Goal: Task Accomplishment & Management: Use online tool/utility

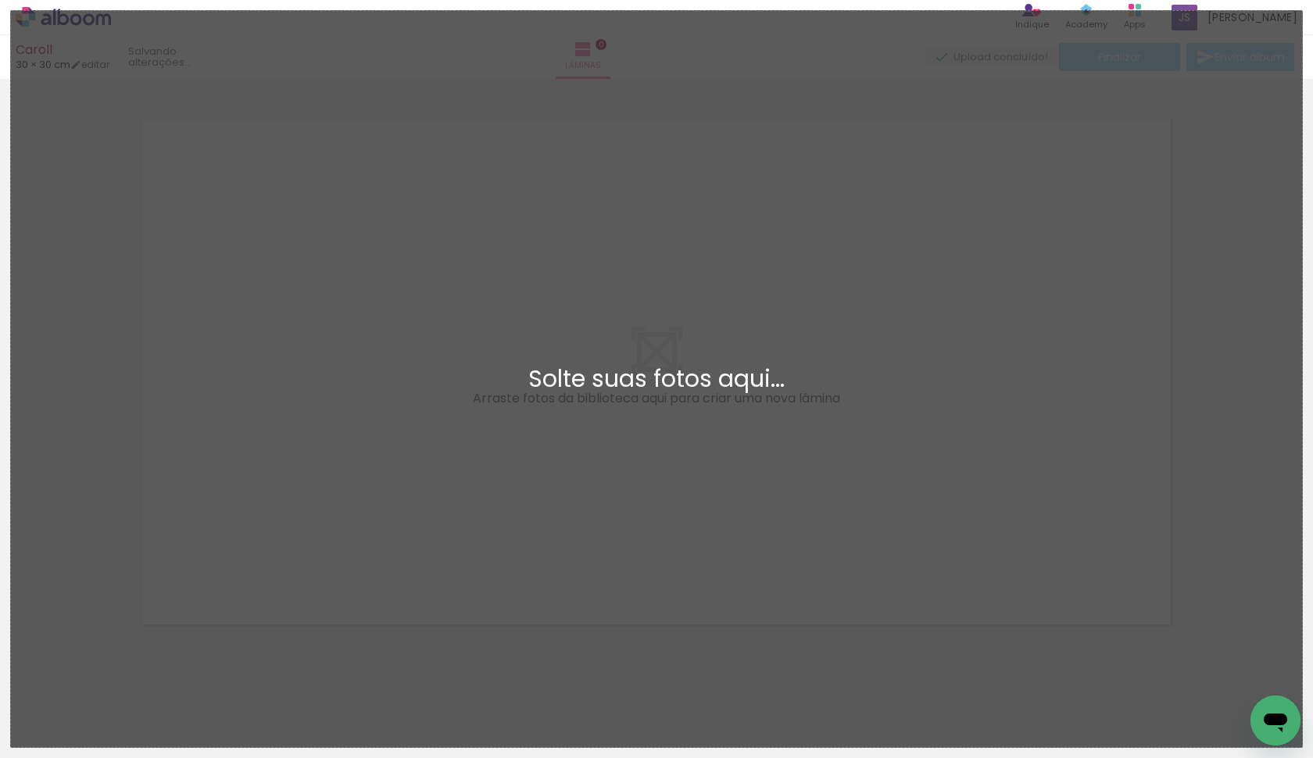
scroll to position [16, 0]
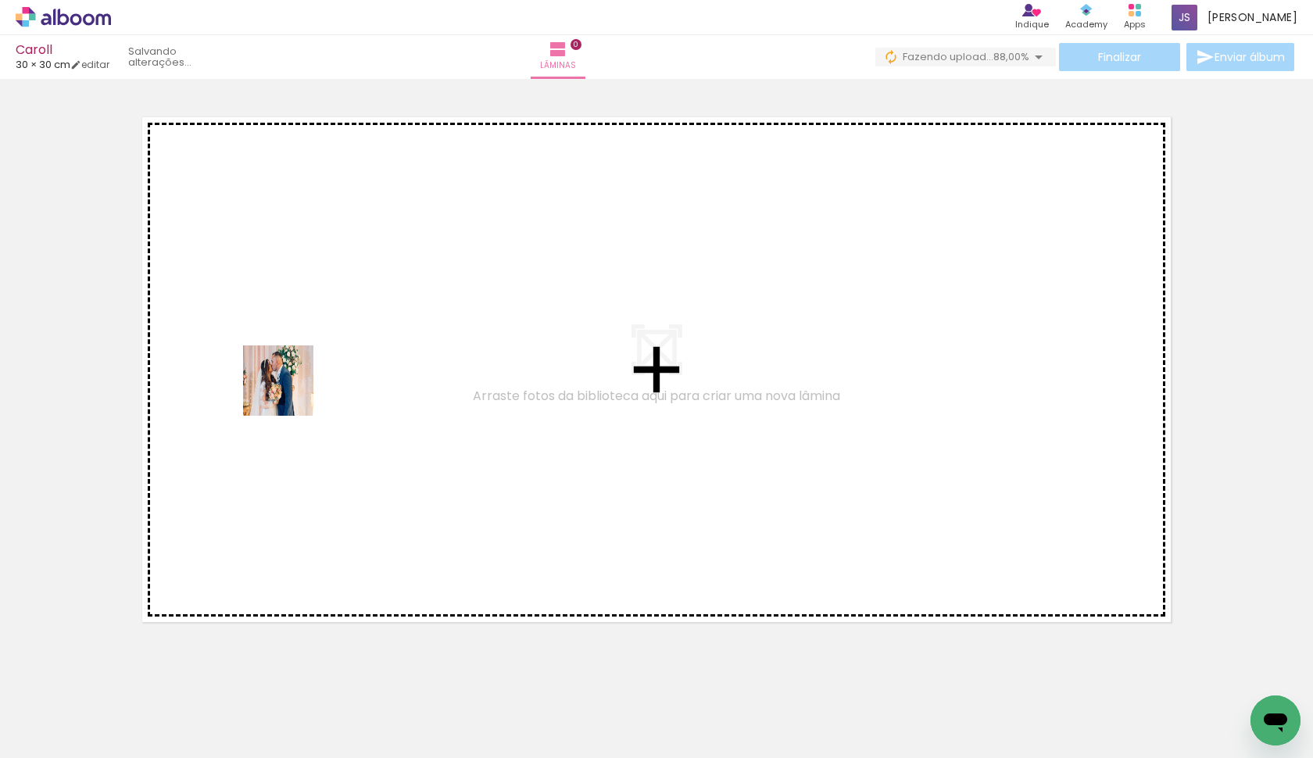
drag, startPoint x: 164, startPoint y: 705, endPoint x: 296, endPoint y: 383, distance: 348.1
click at [296, 383] on quentale-workspace at bounding box center [656, 379] width 1313 height 758
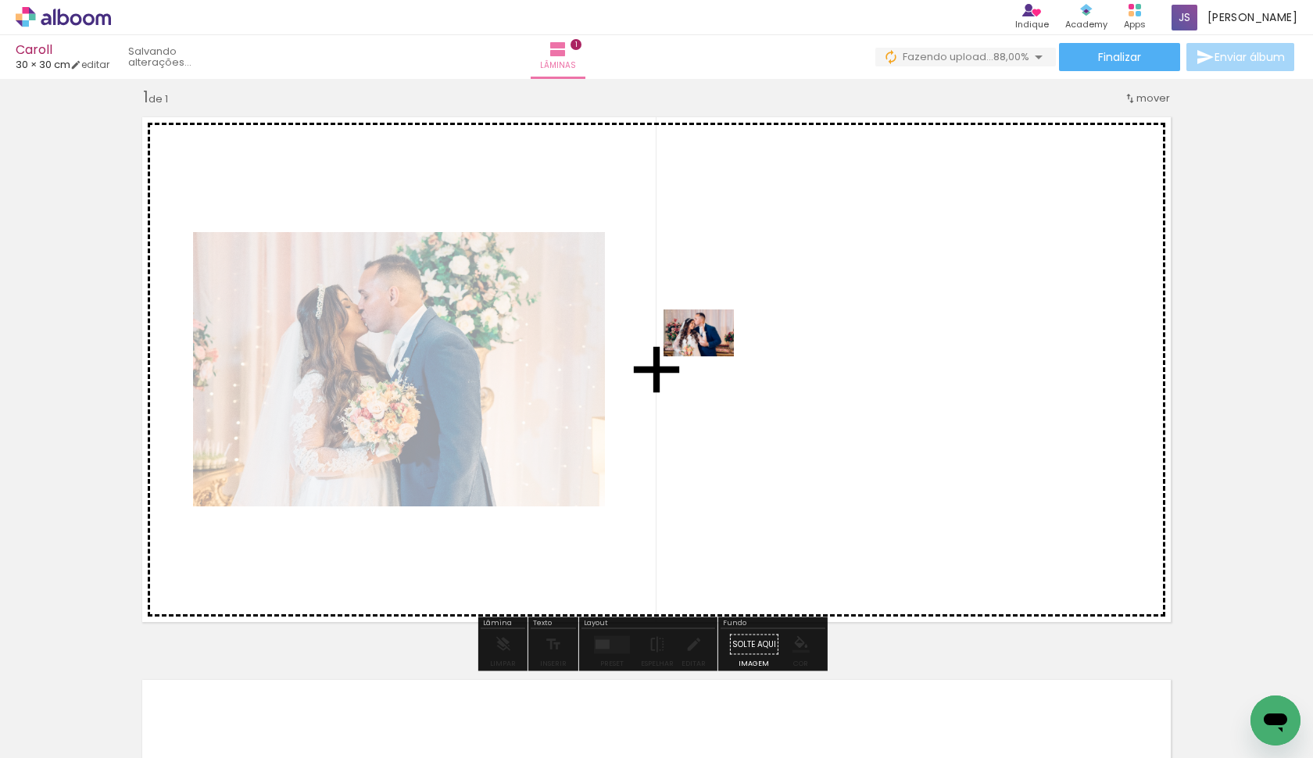
drag, startPoint x: 243, startPoint y: 708, endPoint x: 722, endPoint y: 353, distance: 596.2
click at [722, 353] on quentale-workspace at bounding box center [656, 379] width 1313 height 758
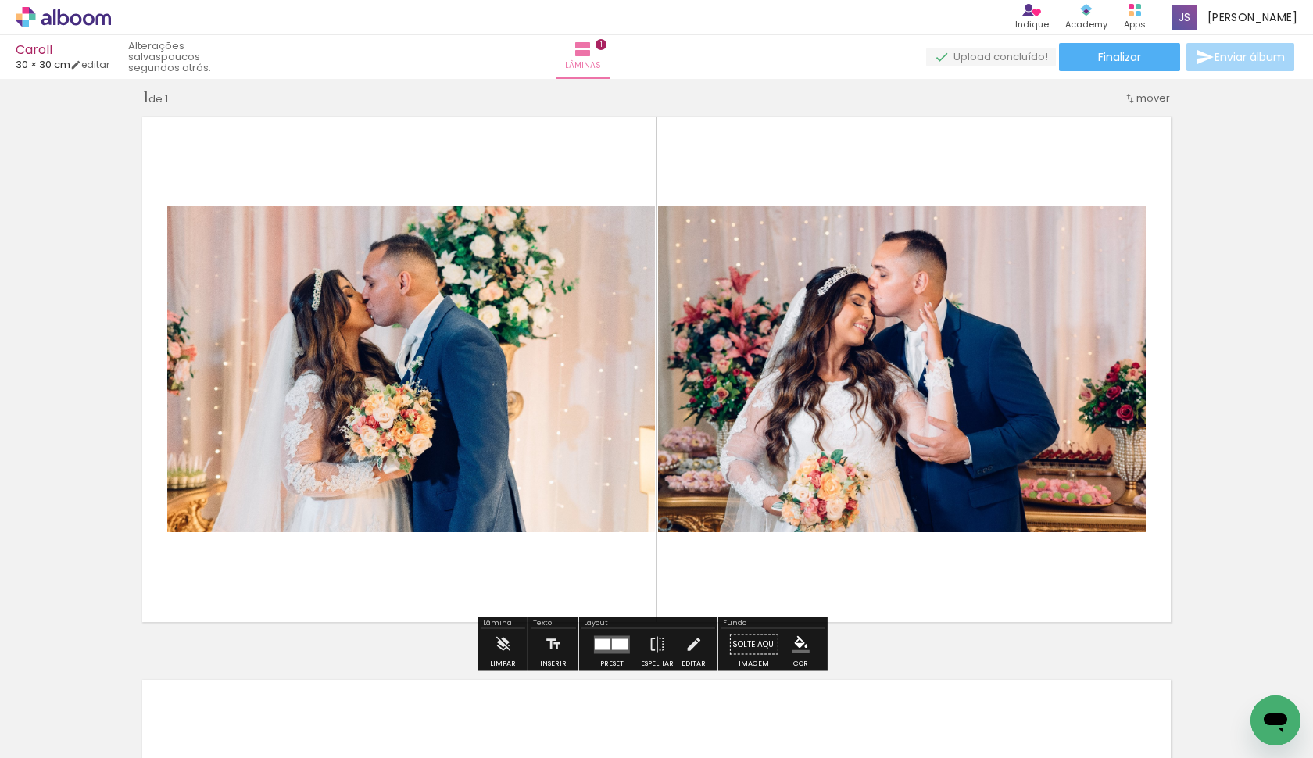
click at [614, 639] on div at bounding box center [620, 644] width 16 height 11
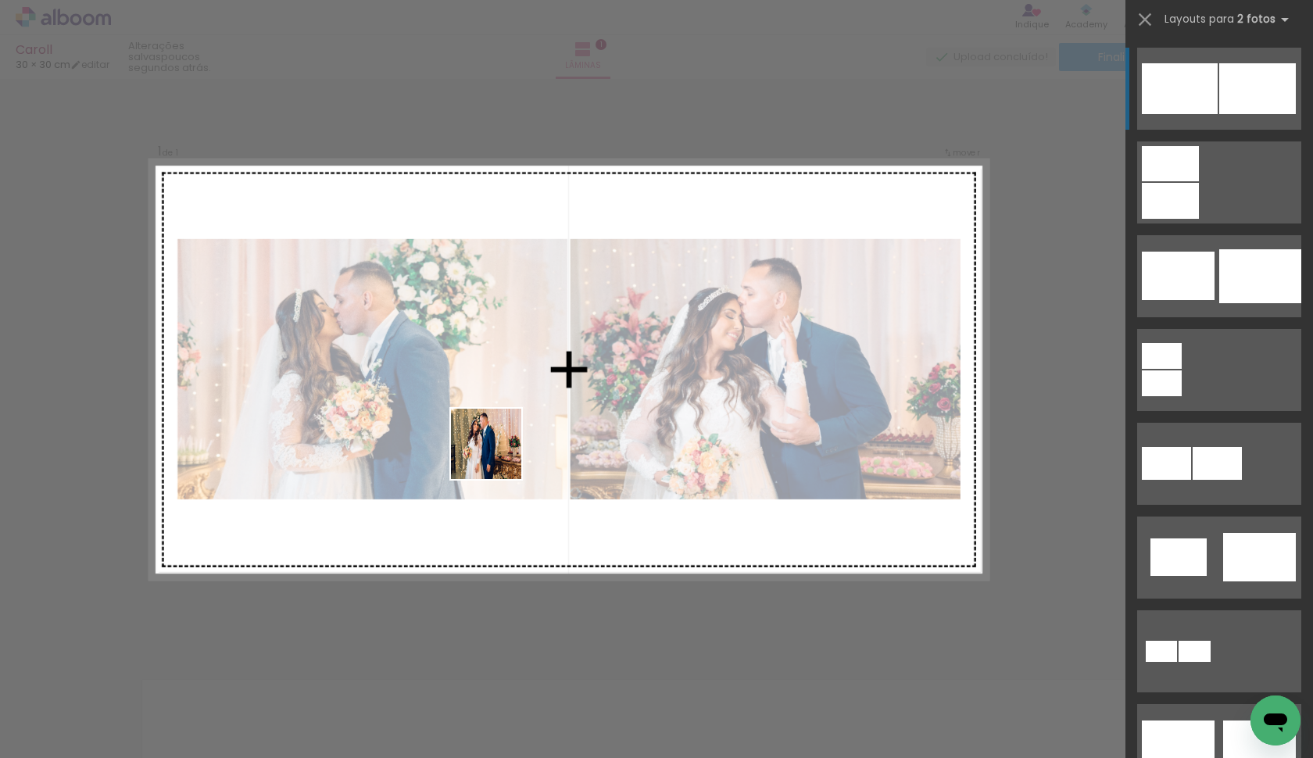
drag, startPoint x: 321, startPoint y: 705, endPoint x: 499, endPoint y: 456, distance: 306.5
click at [499, 456] on quentale-workspace at bounding box center [656, 379] width 1313 height 758
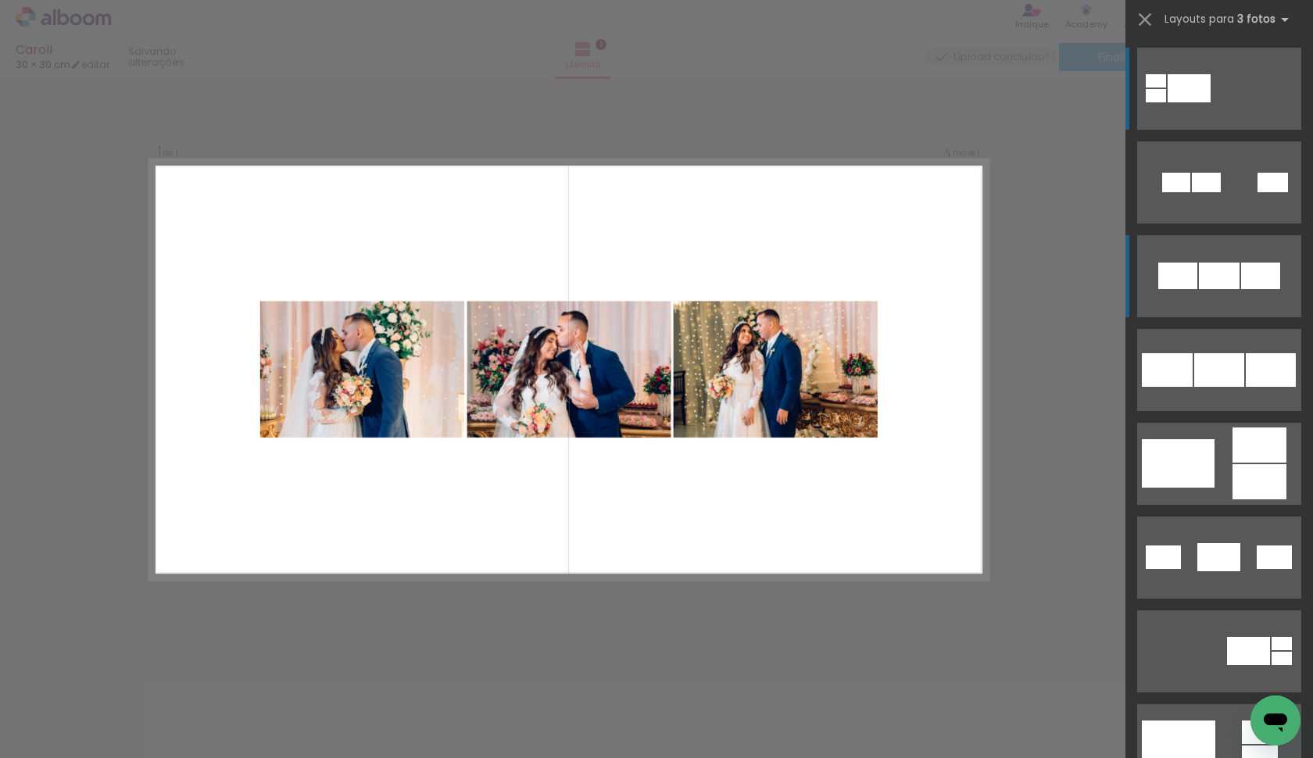
scroll to position [188, 0]
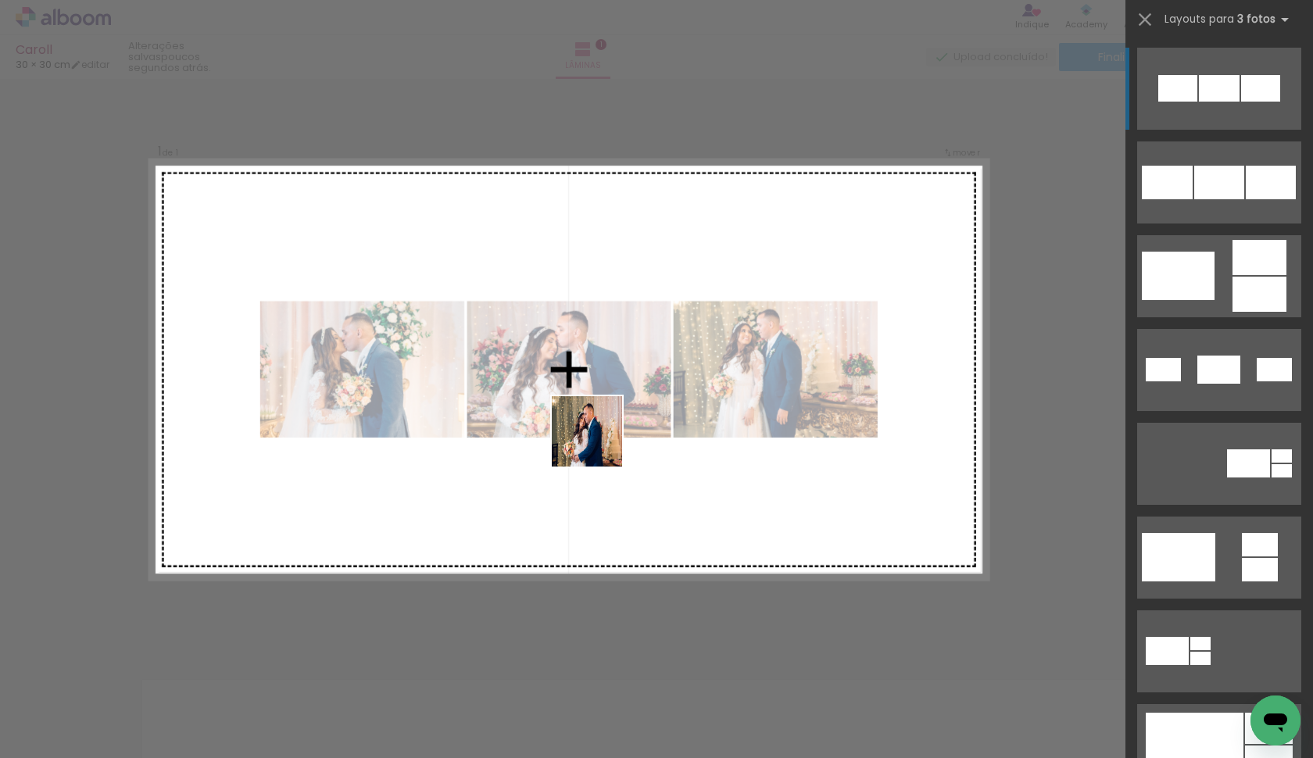
drag, startPoint x: 418, startPoint y: 720, endPoint x: 621, endPoint y: 401, distance: 377.7
click at [621, 401] on quentale-workspace at bounding box center [656, 379] width 1313 height 758
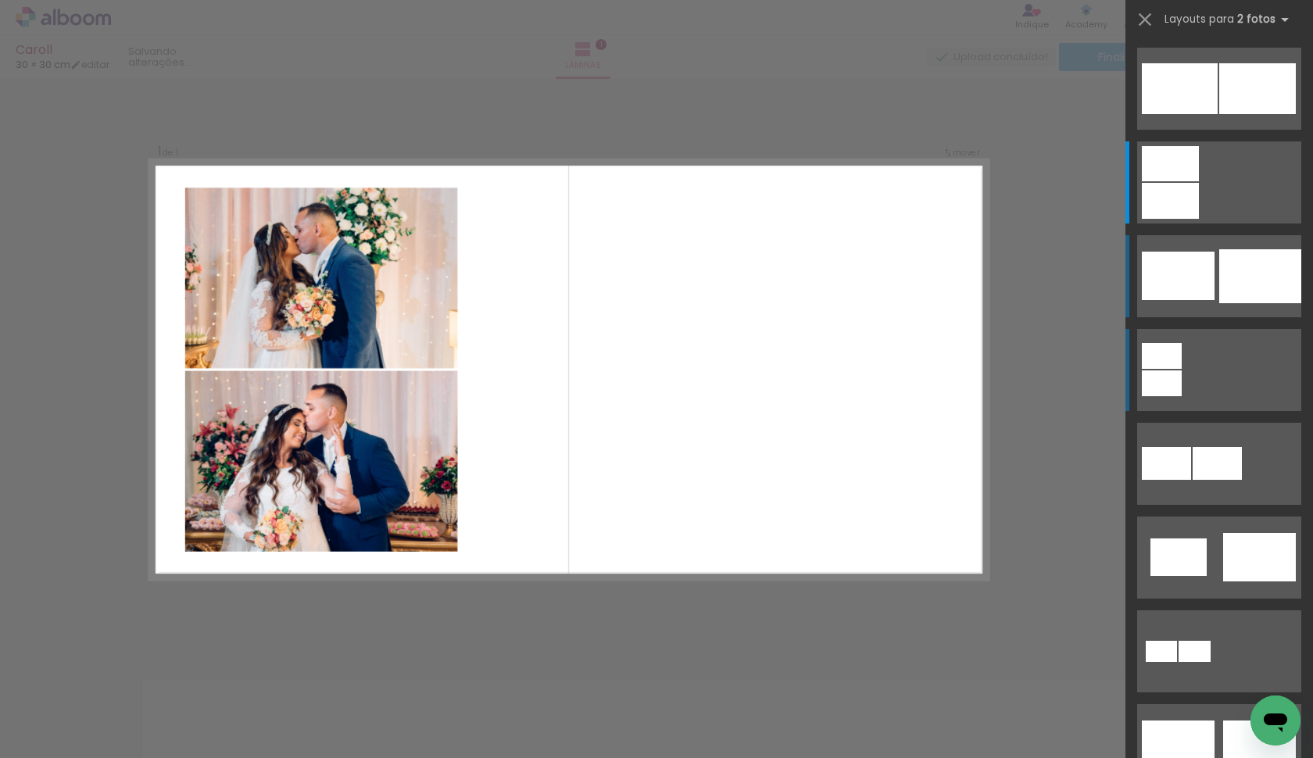
scroll to position [94, 0]
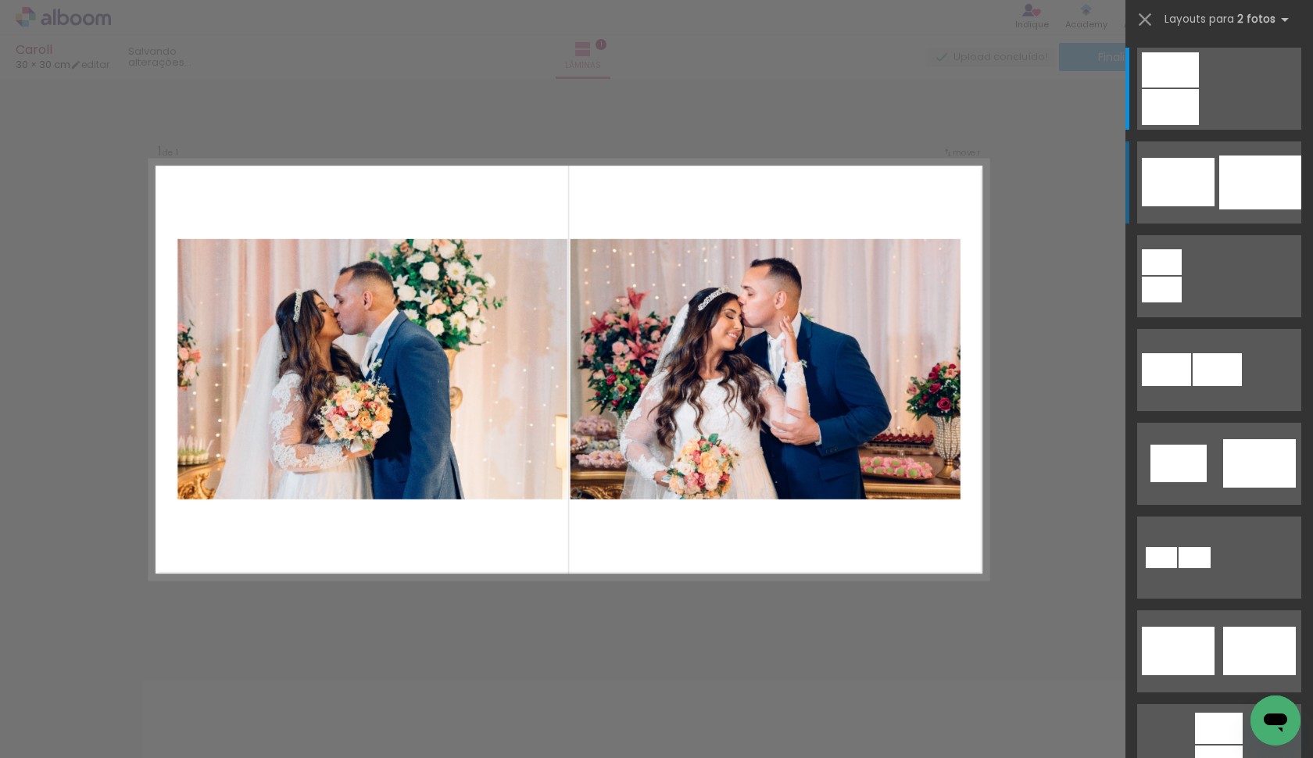
click at [1025, 190] on div "Confirmar Cancelar" at bounding box center [656, 644] width 1313 height 1163
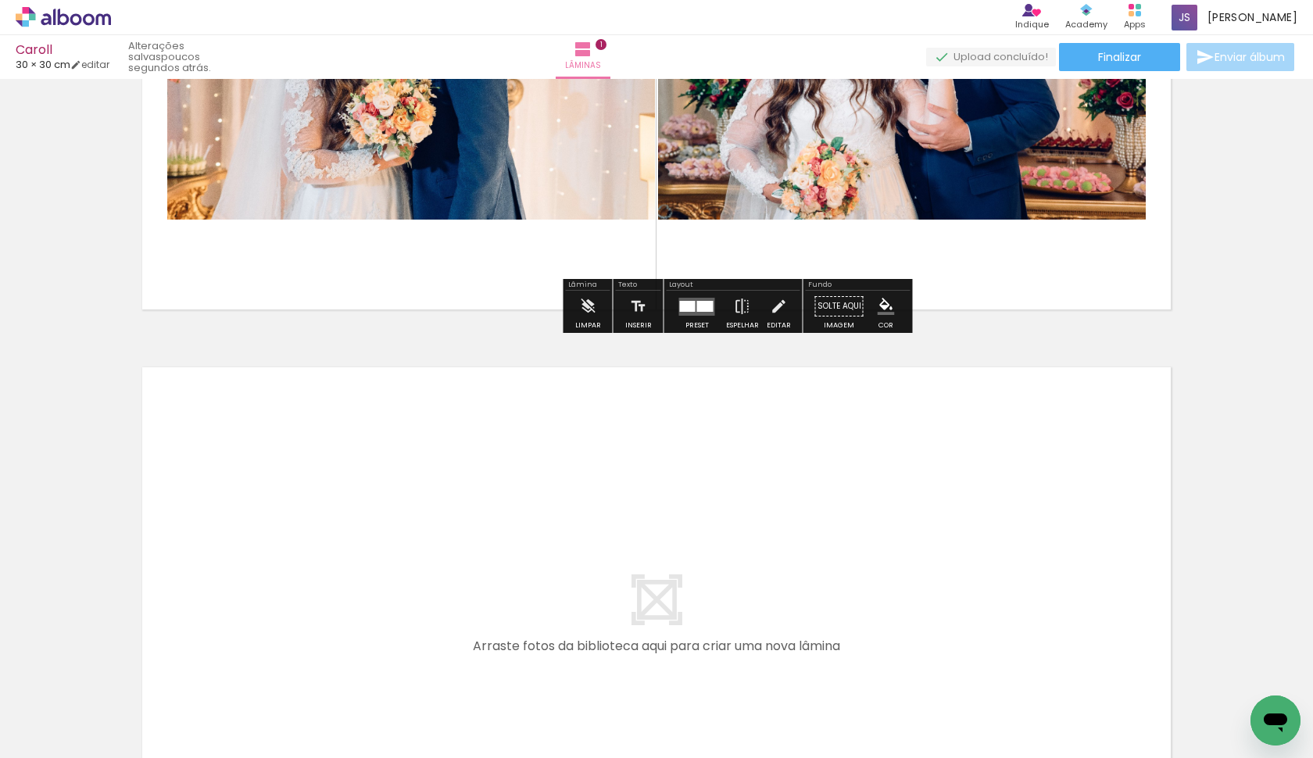
scroll to position [605, 0]
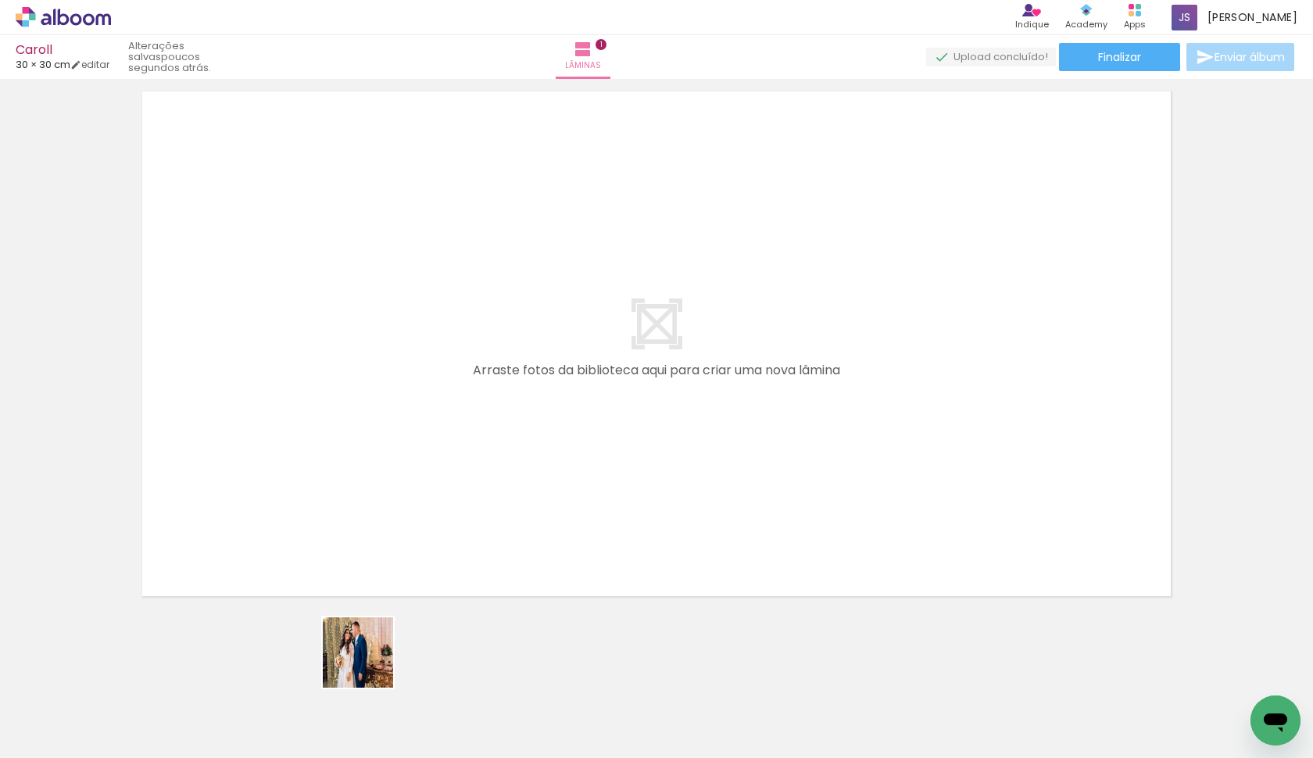
drag, startPoint x: 349, startPoint y: 712, endPoint x: 426, endPoint y: 442, distance: 281.1
click at [426, 442] on quentale-workspace at bounding box center [656, 379] width 1313 height 758
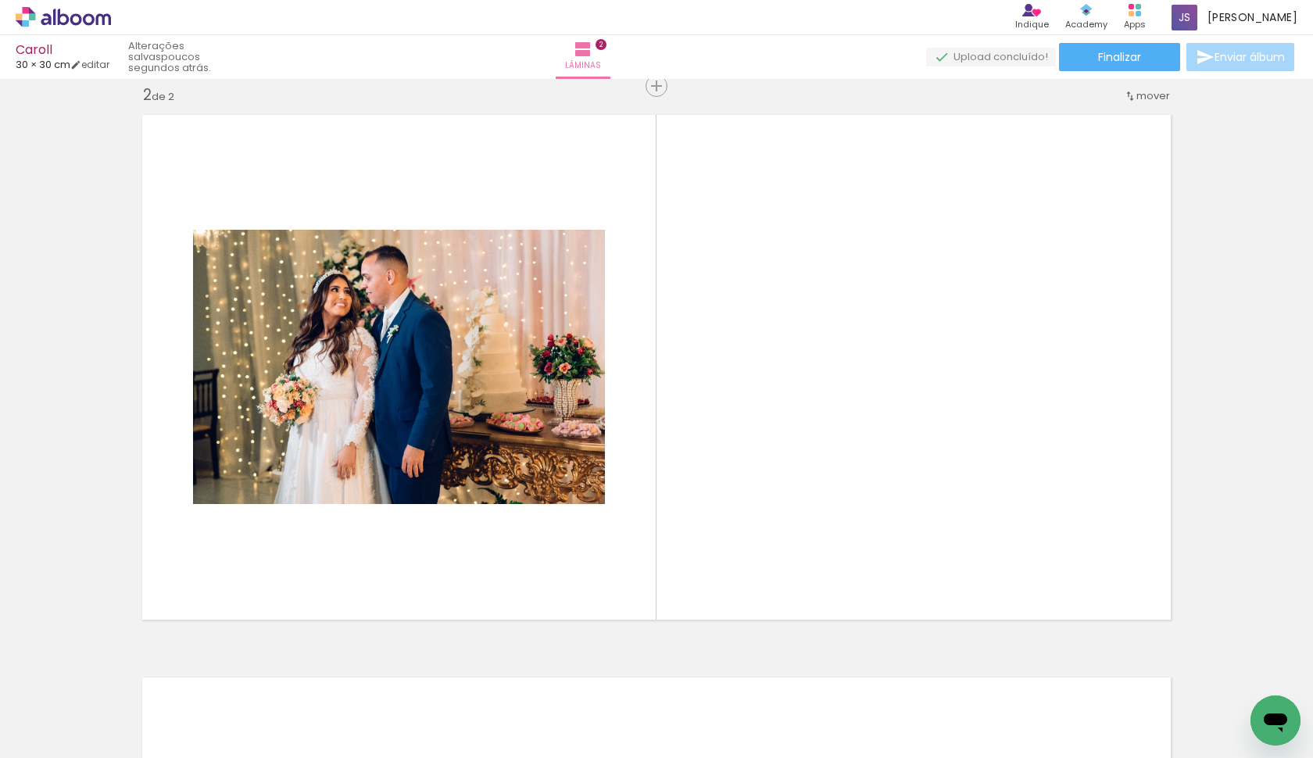
scroll to position [579, 0]
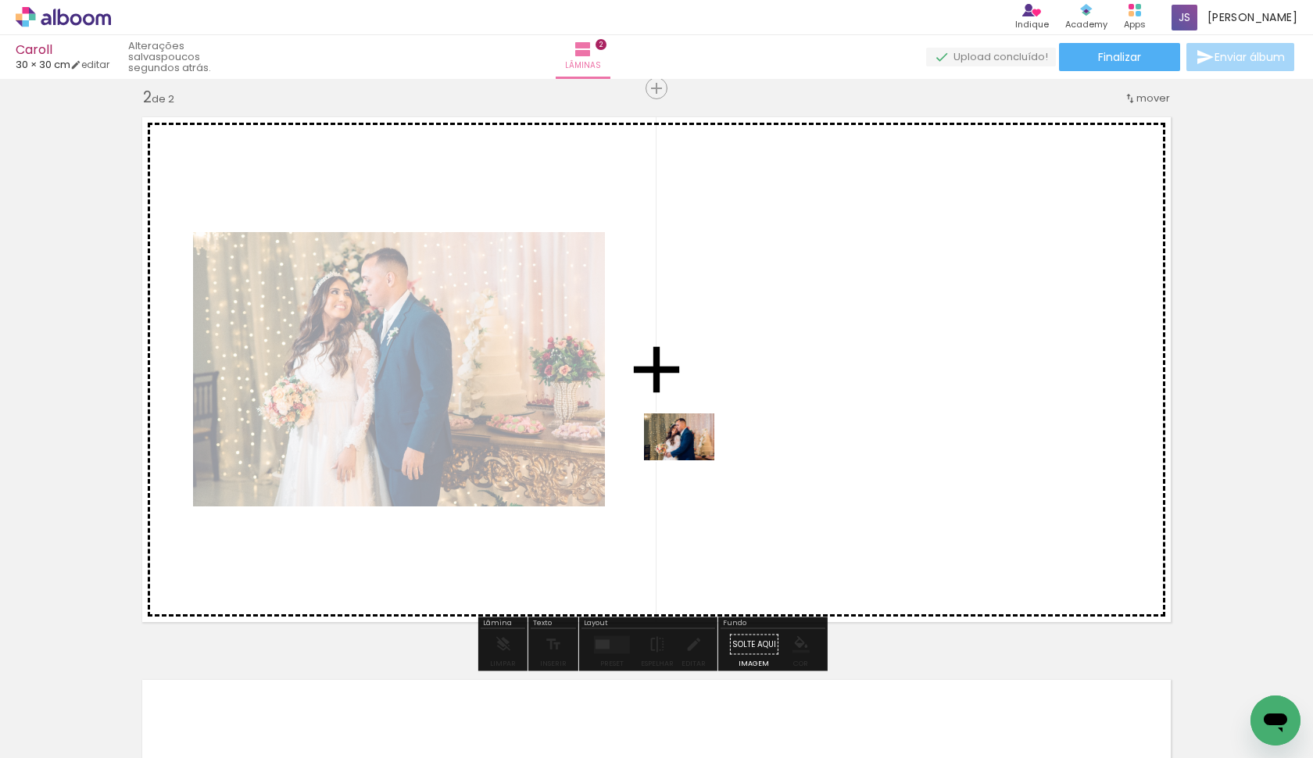
drag, startPoint x: 442, startPoint y: 717, endPoint x: 693, endPoint y: 460, distance: 359.3
click at [693, 460] on quentale-workspace at bounding box center [656, 379] width 1313 height 758
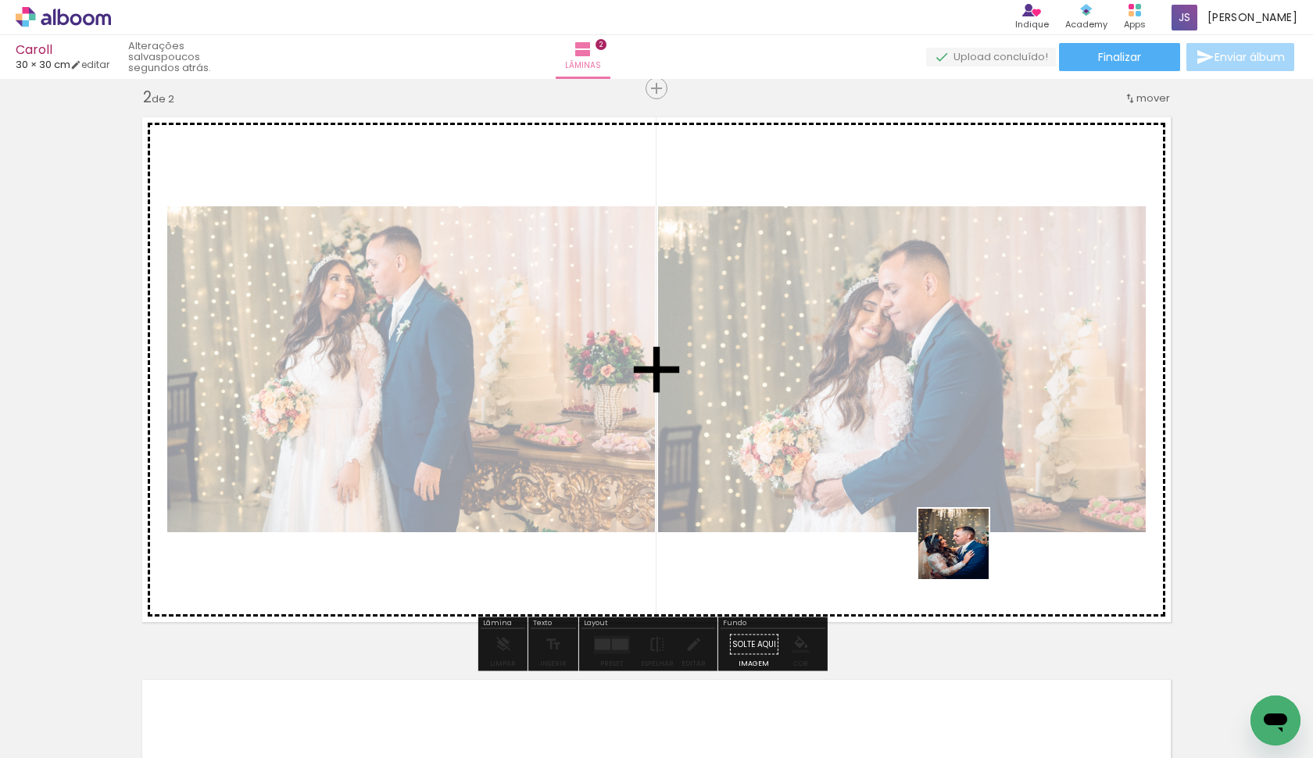
drag, startPoint x: 958, startPoint y: 711, endPoint x: 965, endPoint y: 556, distance: 155.7
click at [965, 556] on quentale-workspace at bounding box center [656, 379] width 1313 height 758
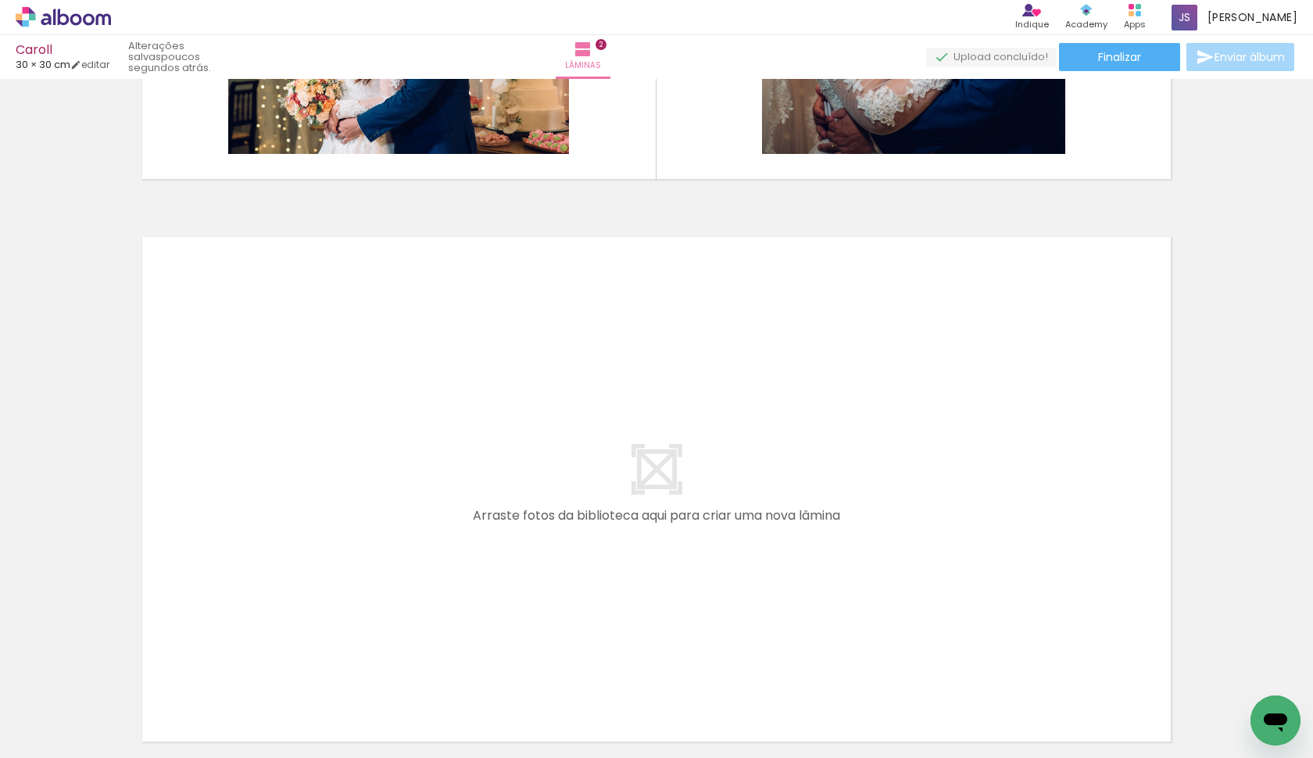
scroll to position [1168, 0]
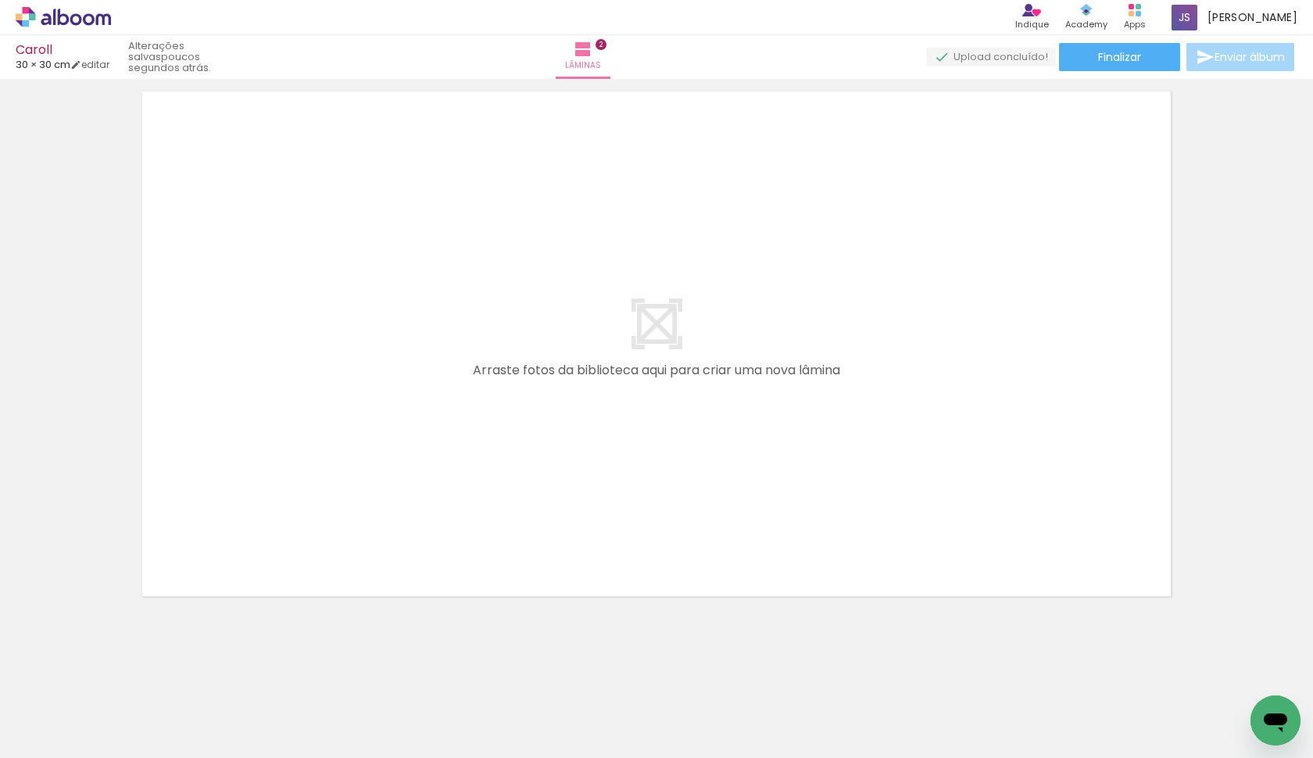
drag, startPoint x: 1044, startPoint y: 715, endPoint x: 1007, endPoint y: 492, distance: 225.9
click at [1007, 492] on quentale-workspace at bounding box center [656, 379] width 1313 height 758
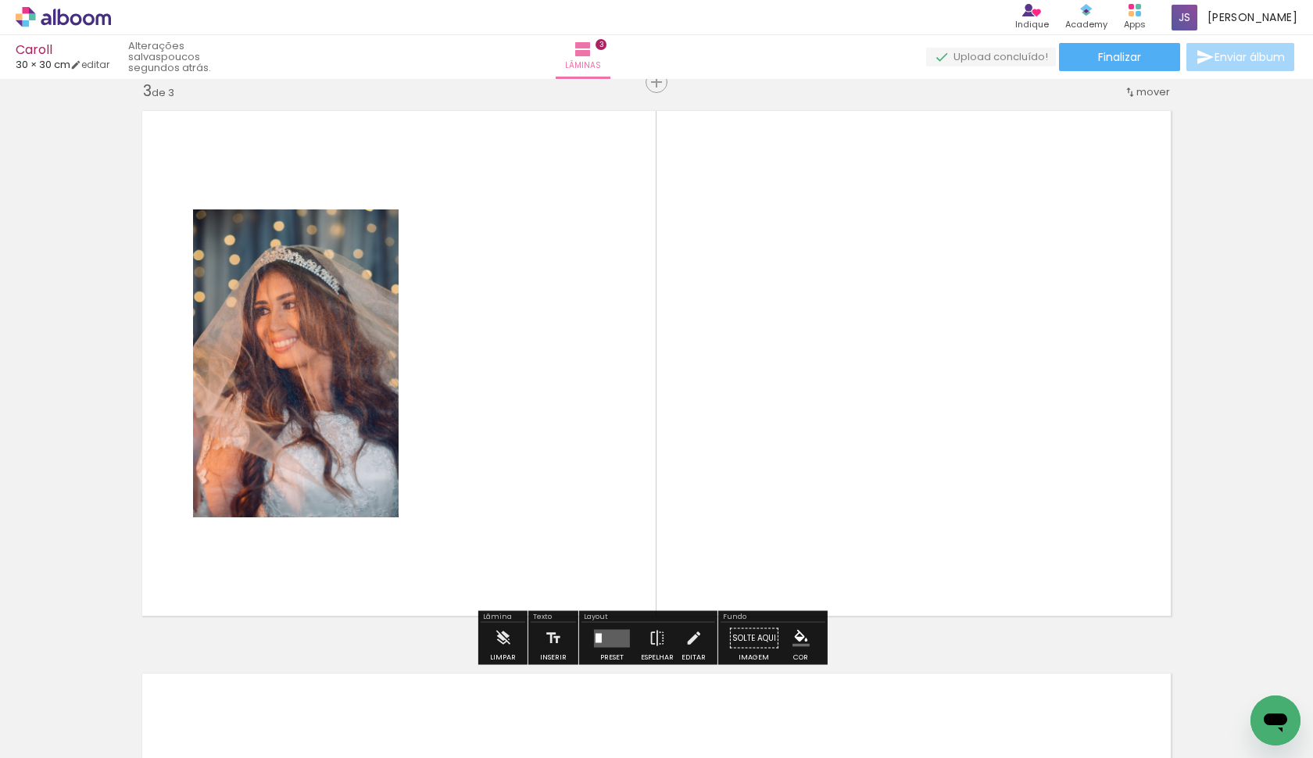
scroll to position [1142, 0]
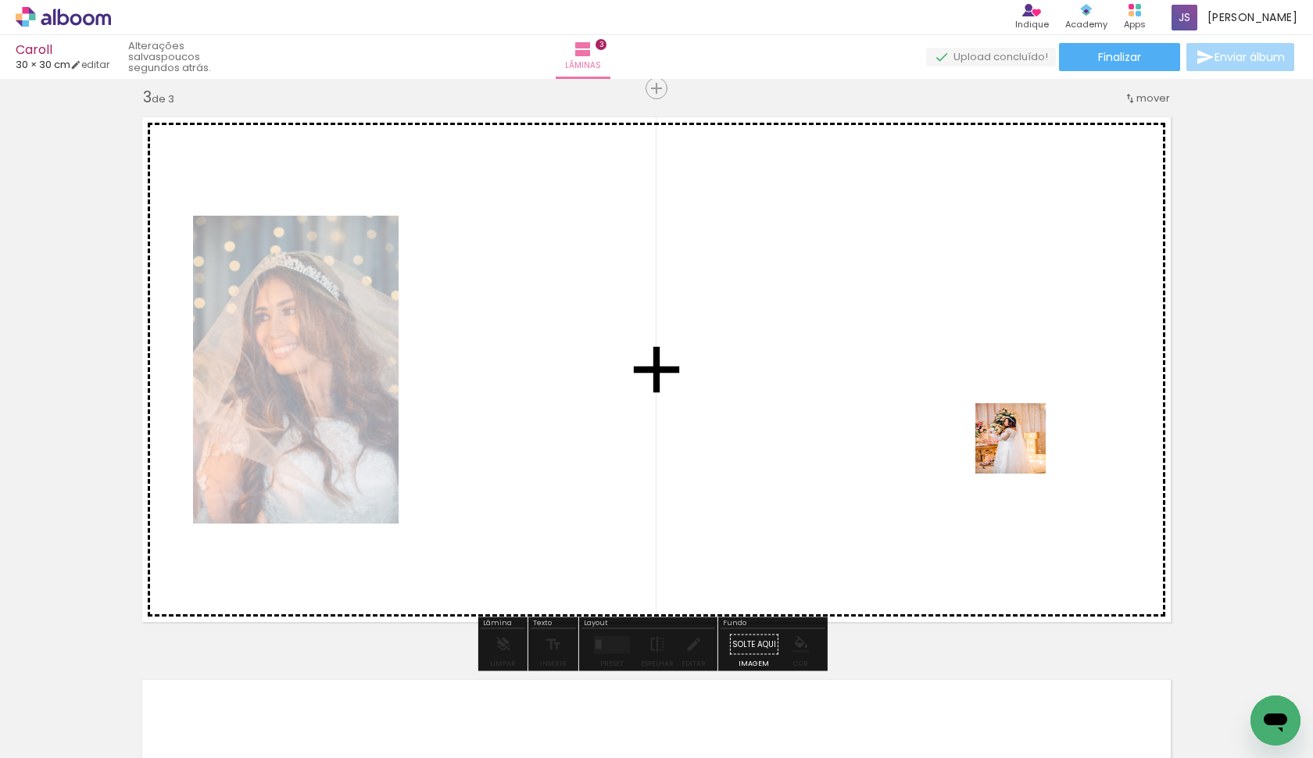
drag, startPoint x: 1129, startPoint y: 696, endPoint x: 1022, endPoint y: 449, distance: 268.5
click at [1022, 449] on quentale-workspace at bounding box center [656, 379] width 1313 height 758
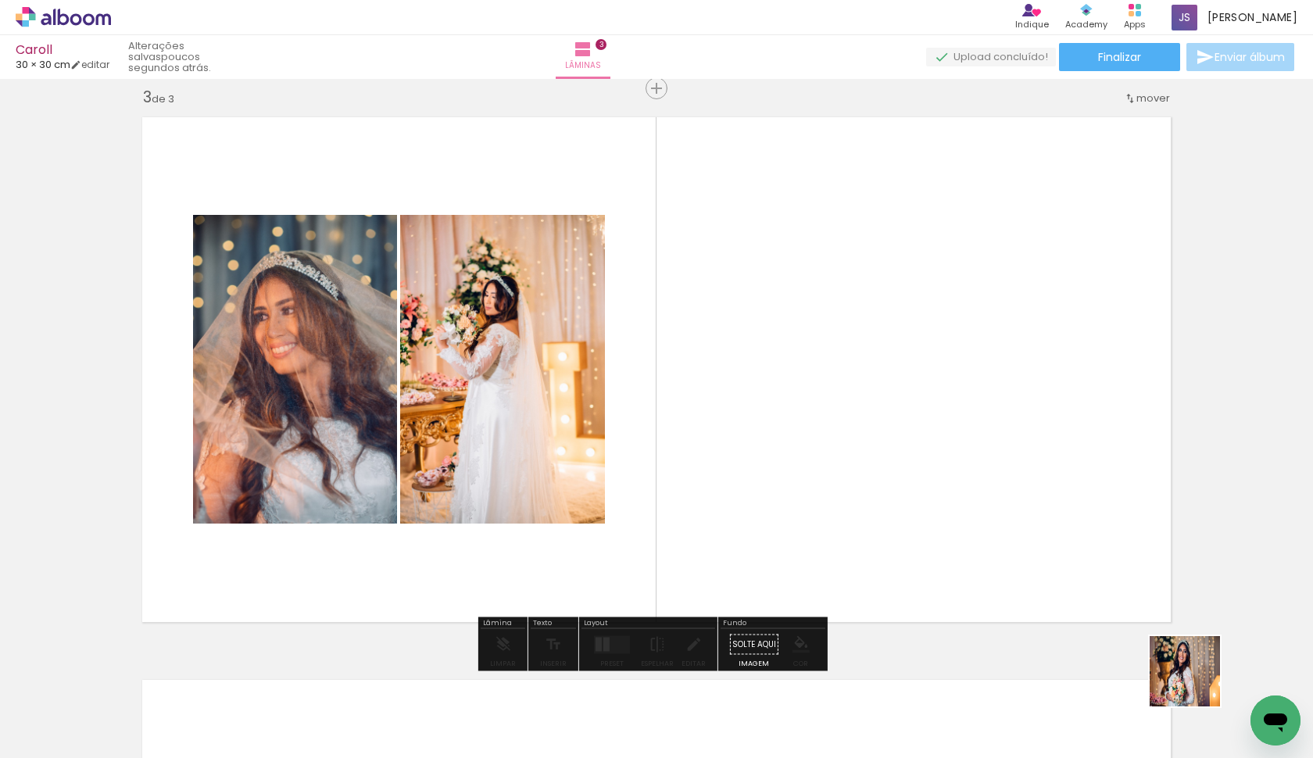
drag, startPoint x: 1197, startPoint y: 683, endPoint x: 957, endPoint y: 349, distance: 411.1
click at [957, 349] on quentale-workspace at bounding box center [656, 379] width 1313 height 758
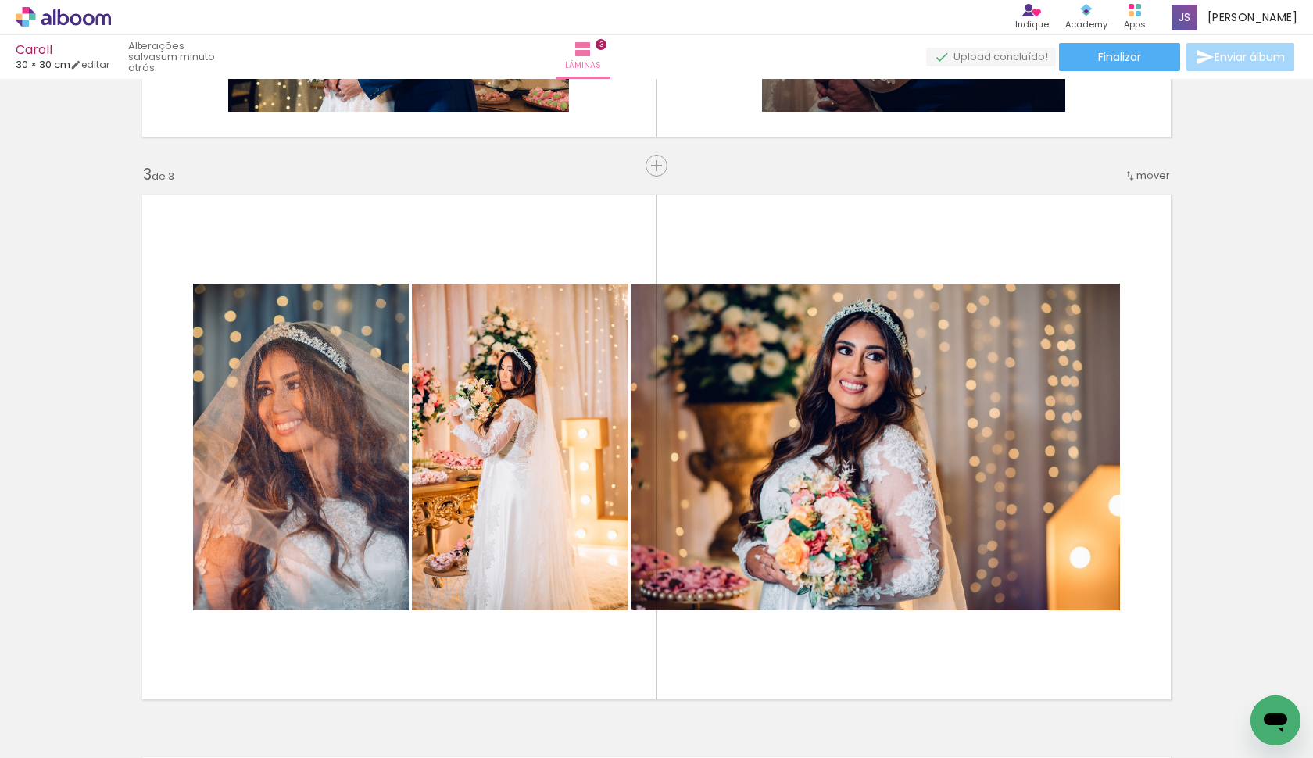
scroll to position [0, 1297]
drag, startPoint x: 202, startPoint y: 751, endPoint x: 128, endPoint y: 658, distance: 119.0
click at [0, 744] on div "Biblioteca 50 fotos Todas as fotos Não utilizadas Adicionar Fotos" at bounding box center [0, 709] width 0 height 98
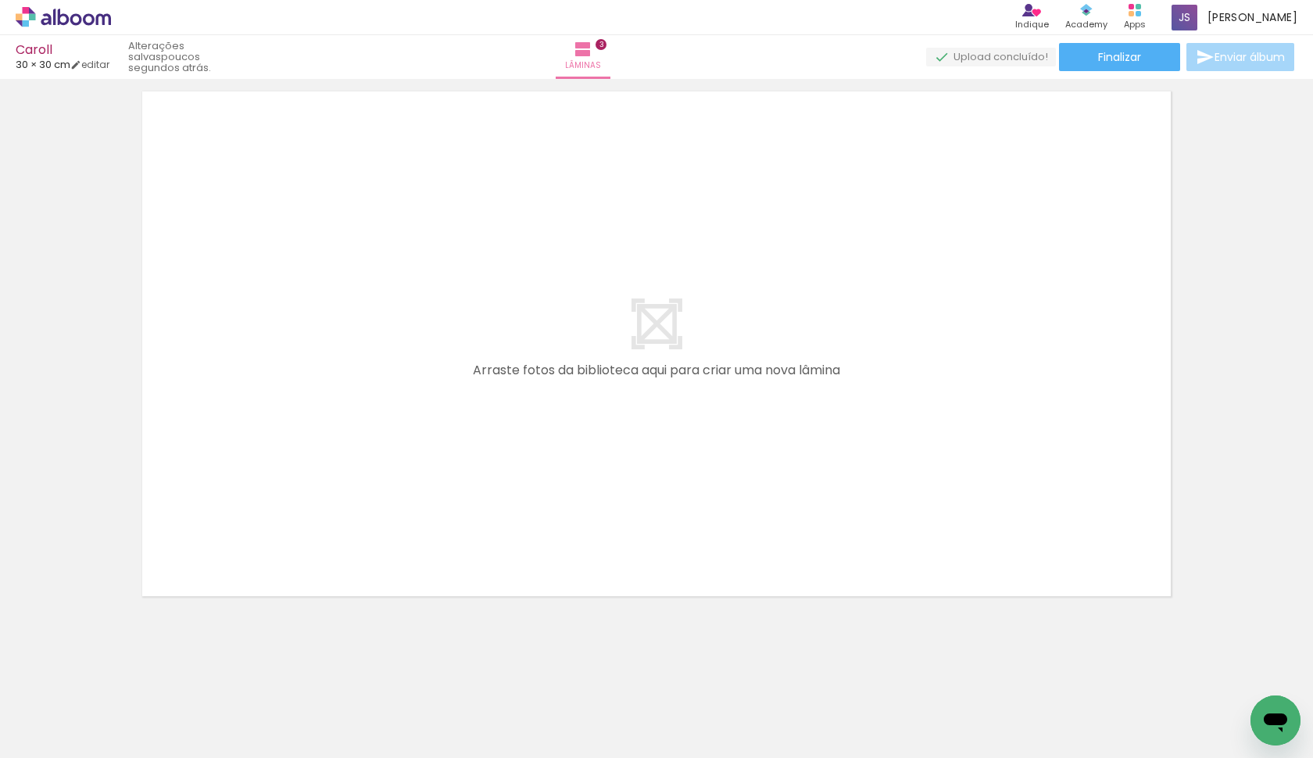
scroll to position [0, 79]
drag, startPoint x: 607, startPoint y: 723, endPoint x: 422, endPoint y: 312, distance: 450.6
click at [422, 312] on quentale-workspace at bounding box center [656, 379] width 1313 height 758
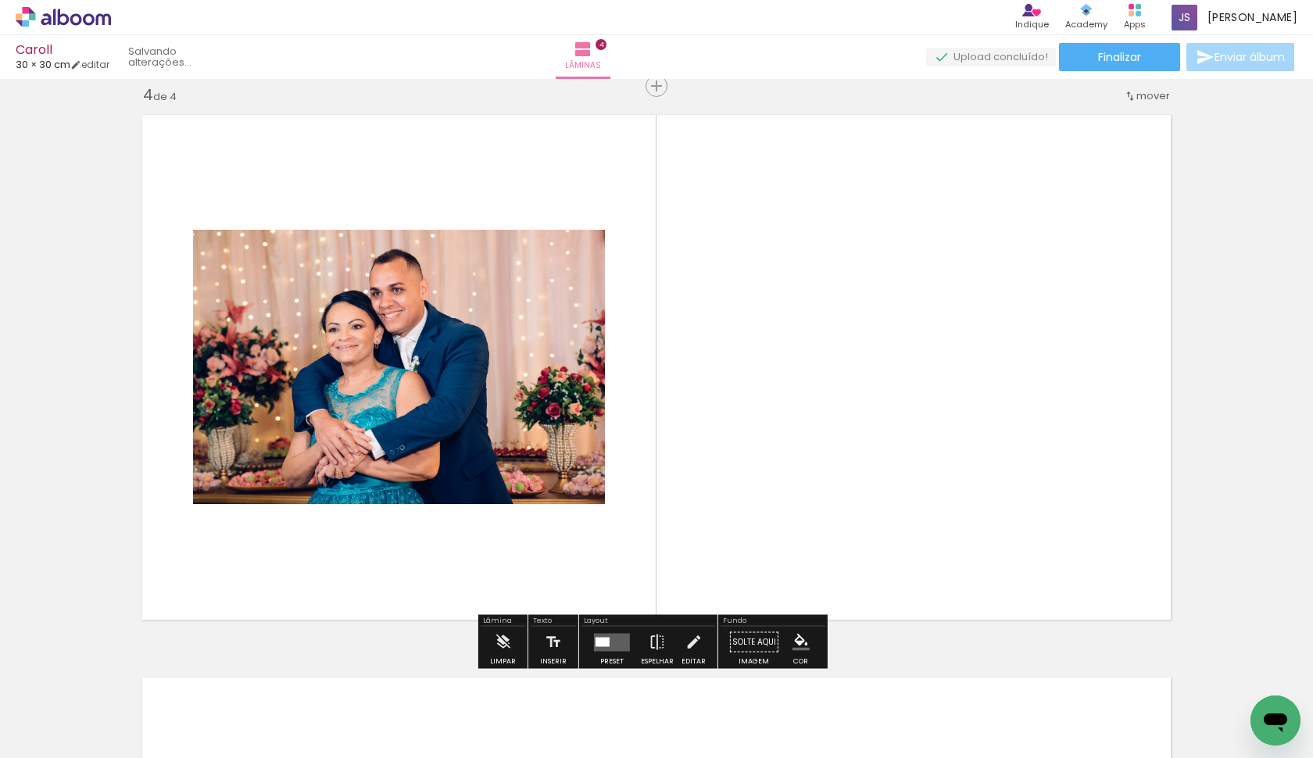
scroll to position [1705, 0]
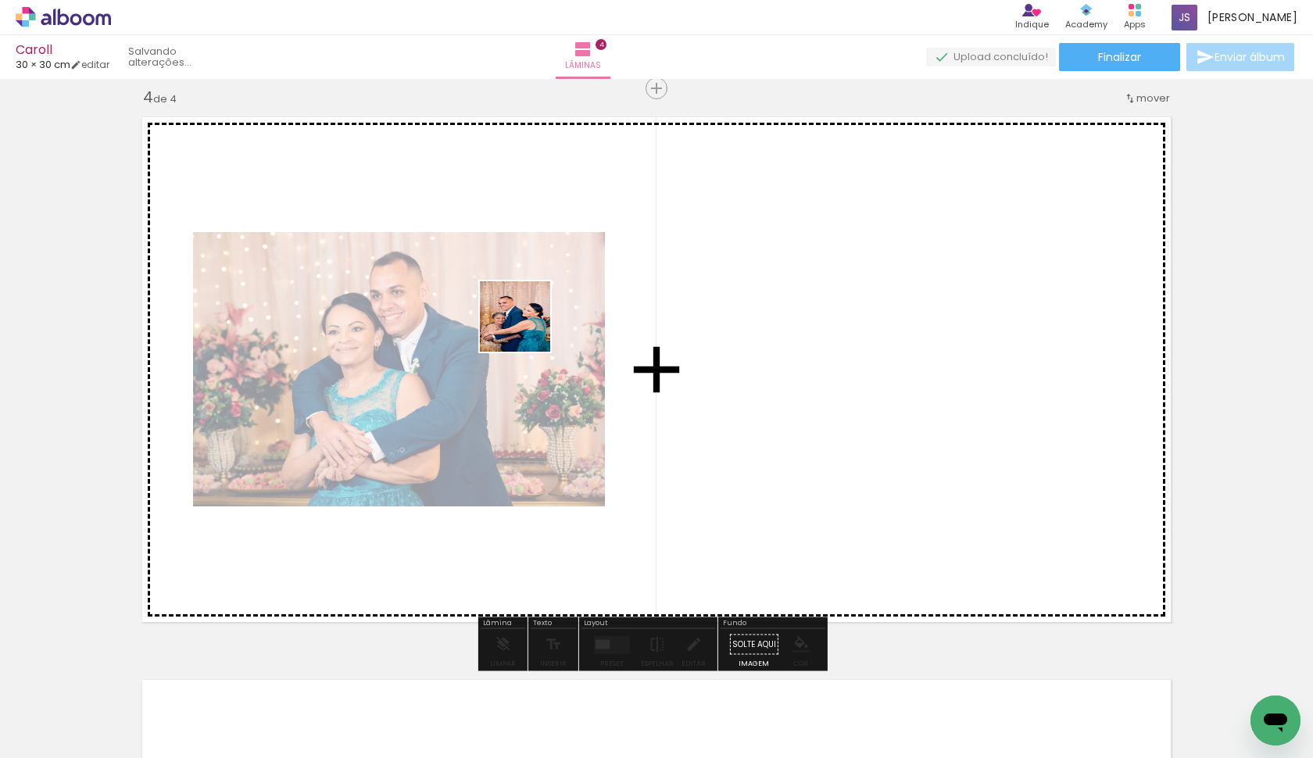
drag, startPoint x: 701, startPoint y: 712, endPoint x: 527, endPoint y: 328, distance: 421.5
click at [527, 328] on quentale-workspace at bounding box center [656, 379] width 1313 height 758
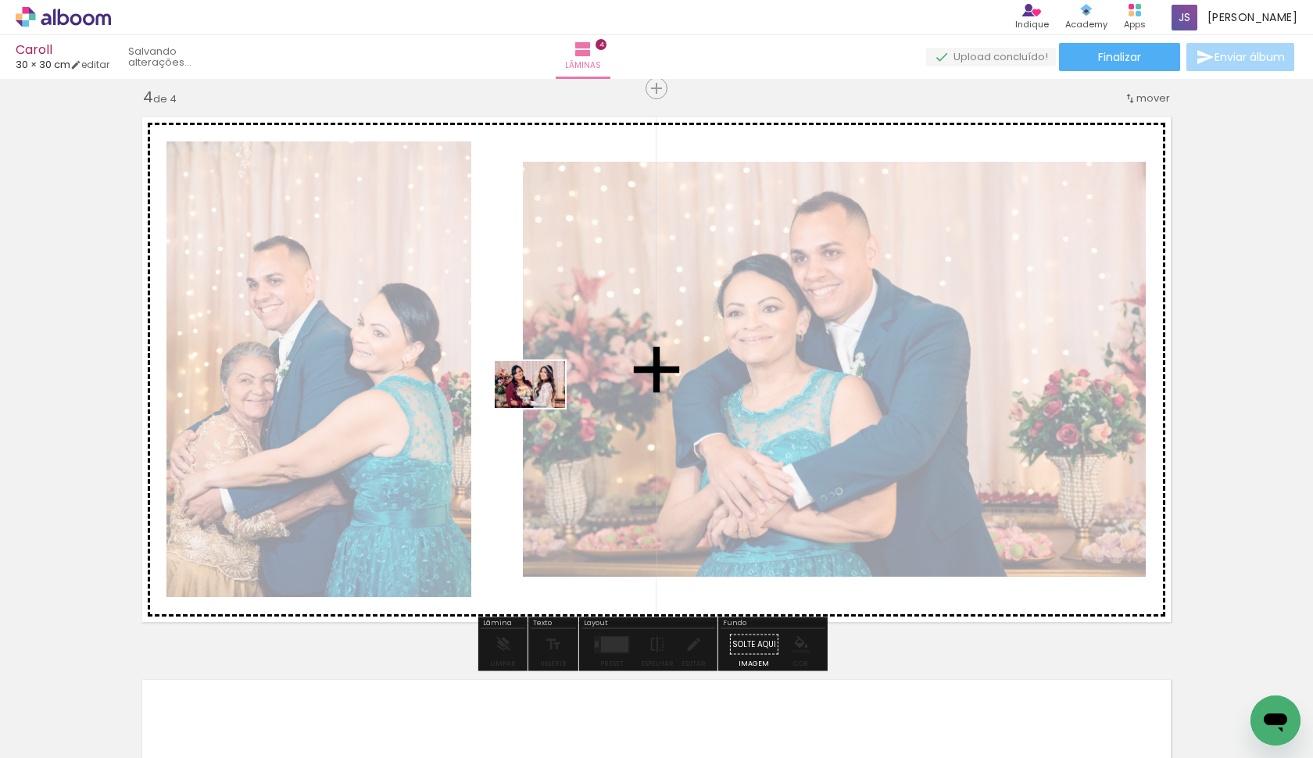
drag, startPoint x: 533, startPoint y: 709, endPoint x: 542, endPoint y: 408, distance: 301.0
click at [542, 408] on quentale-workspace at bounding box center [656, 379] width 1313 height 758
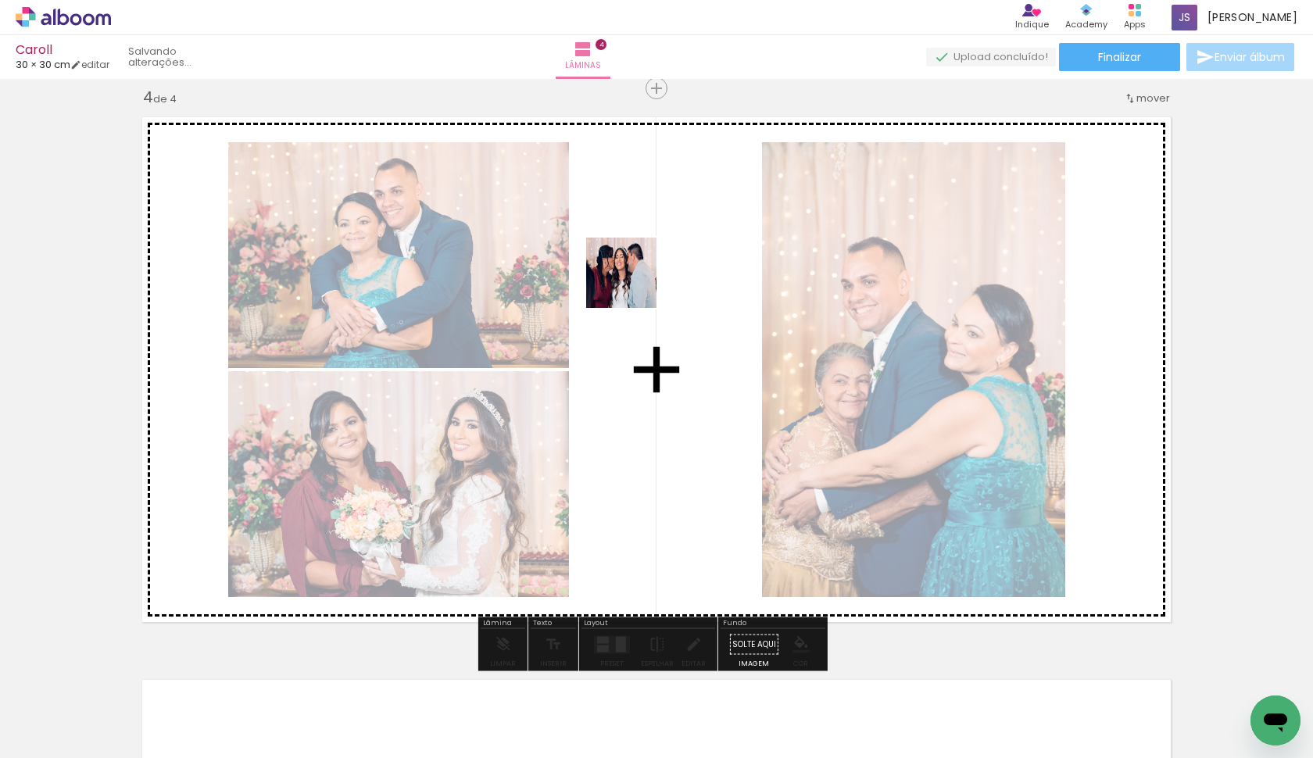
drag, startPoint x: 450, startPoint y: 720, endPoint x: 639, endPoint y: 275, distance: 483.3
click at [639, 275] on quentale-workspace at bounding box center [656, 379] width 1313 height 758
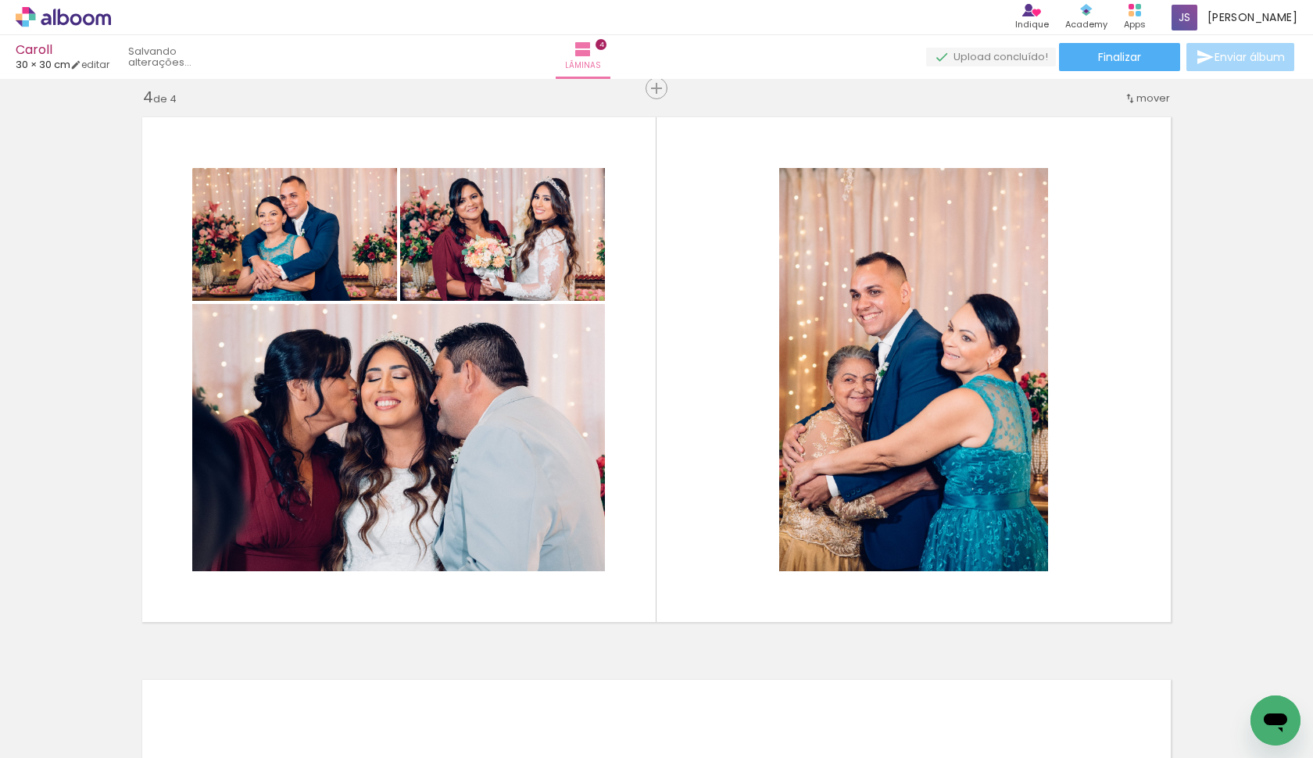
scroll to position [0, 689]
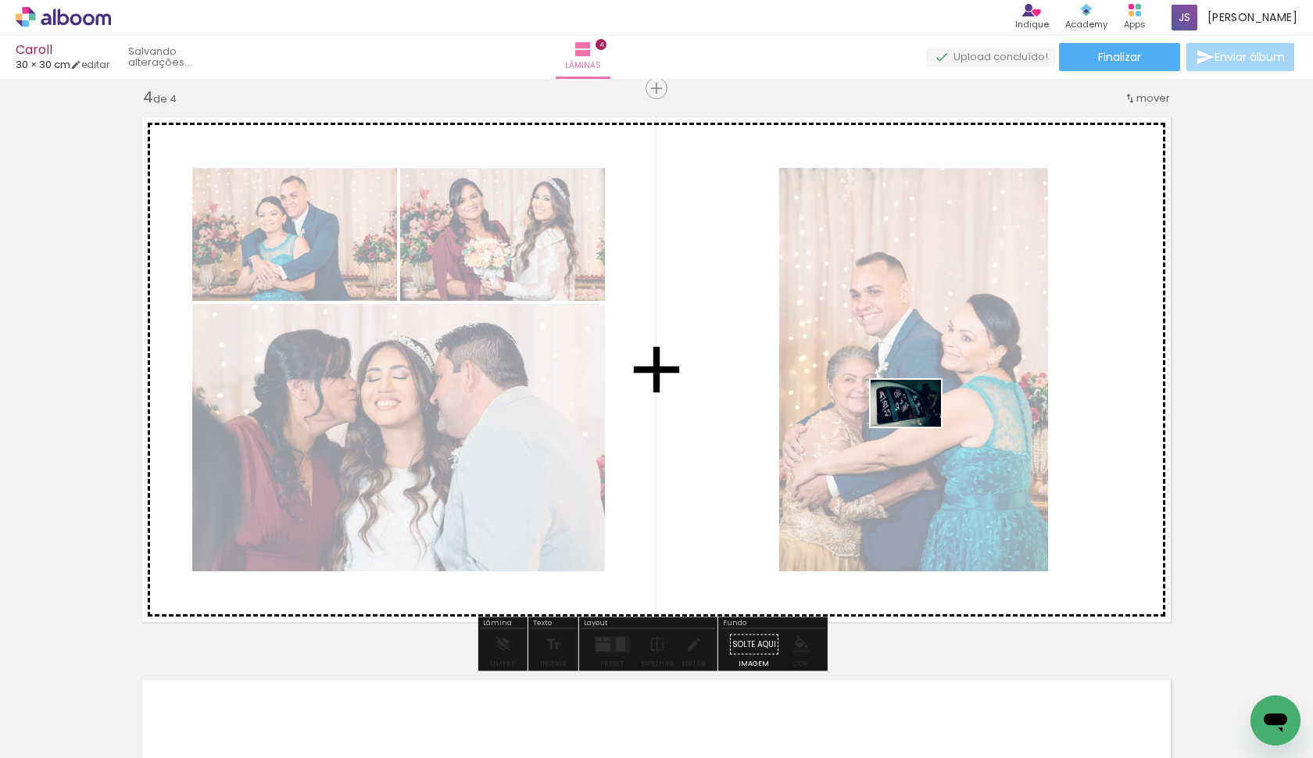
drag, startPoint x: 786, startPoint y: 710, endPoint x: 918, endPoint y: 427, distance: 312.6
click at [918, 427] on quentale-workspace at bounding box center [656, 379] width 1313 height 758
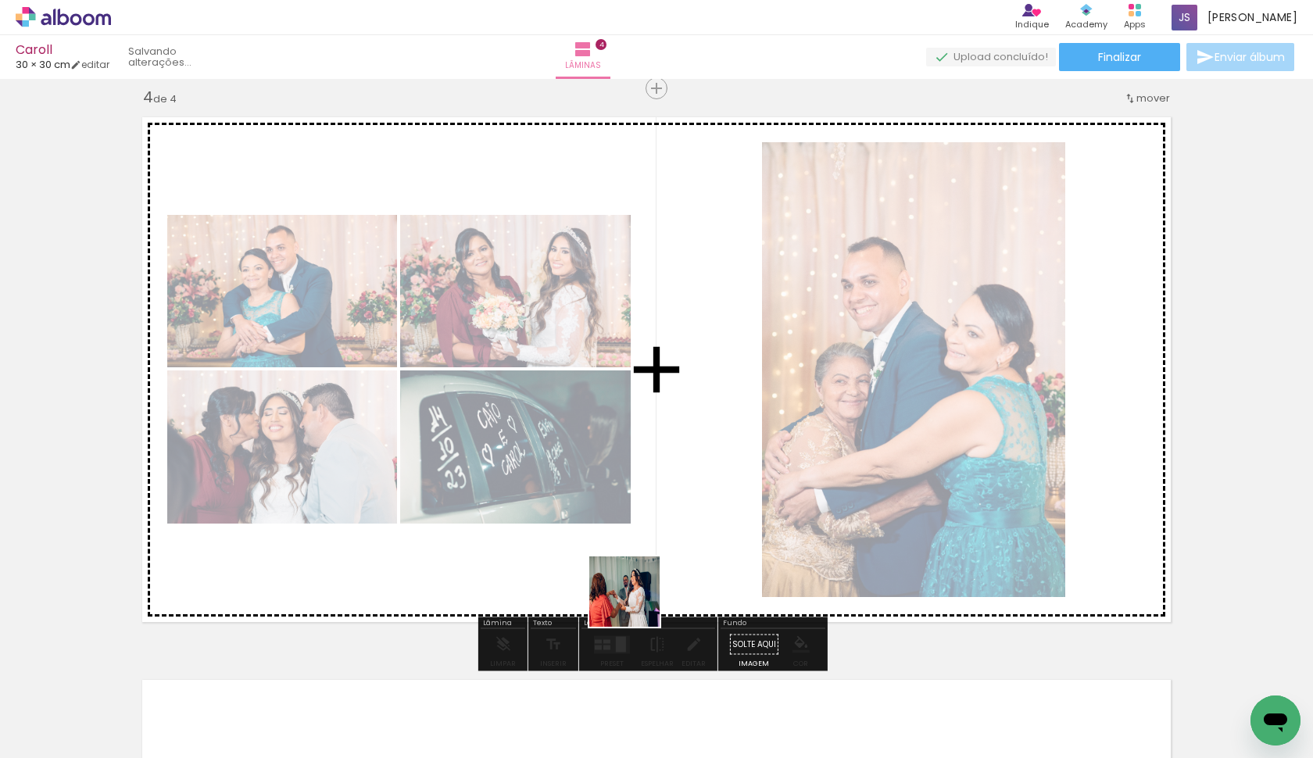
drag, startPoint x: 612, startPoint y: 708, endPoint x: 670, endPoint y: 511, distance: 205.3
click at [670, 511] on quentale-workspace at bounding box center [656, 379] width 1313 height 758
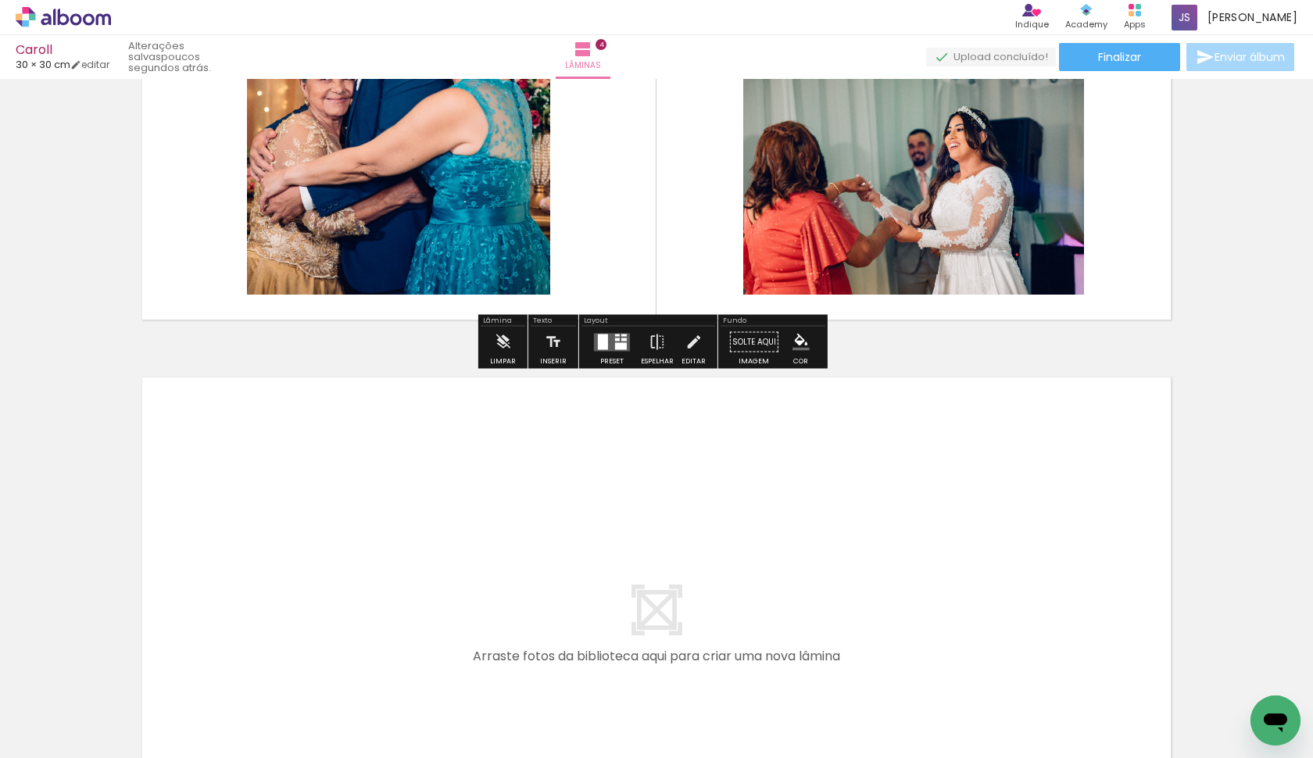
scroll to position [2293, 0]
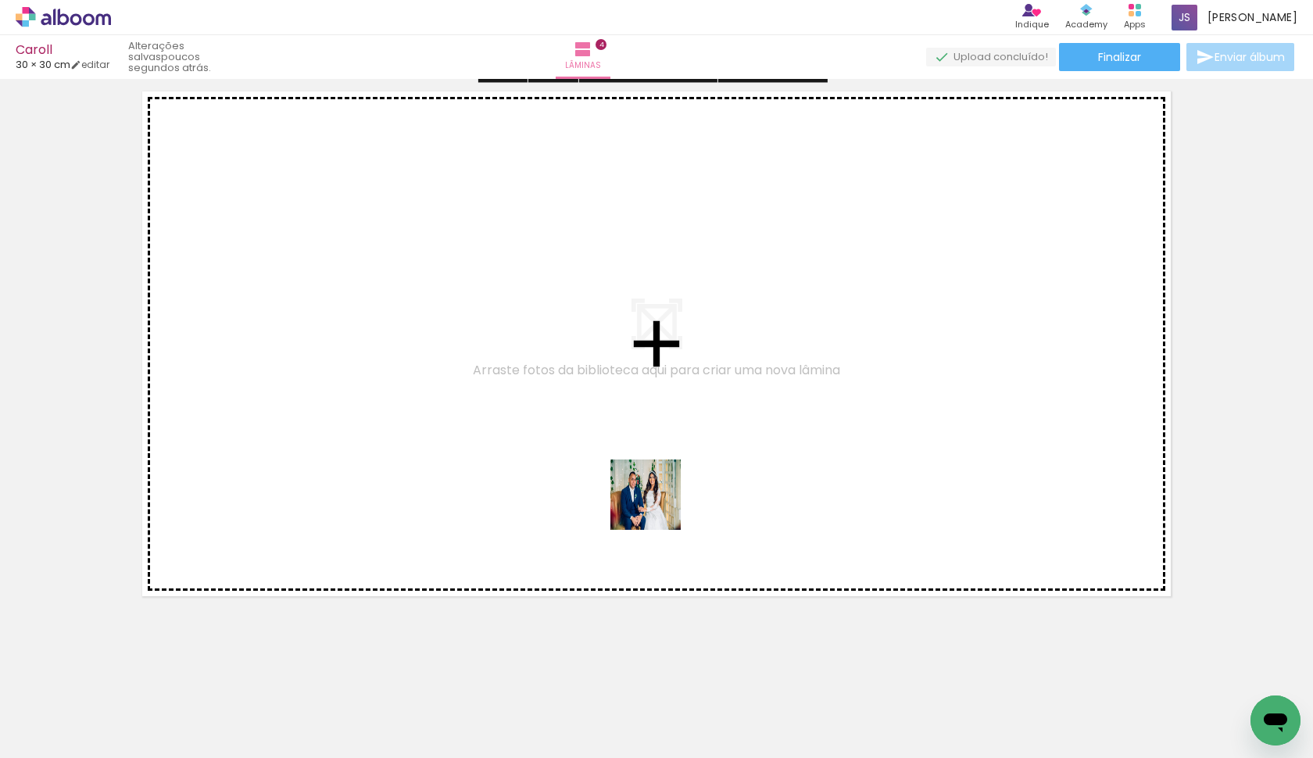
drag, startPoint x: 692, startPoint y: 723, endPoint x: 654, endPoint y: 496, distance: 230.5
click at [654, 496] on quentale-workspace at bounding box center [656, 379] width 1313 height 758
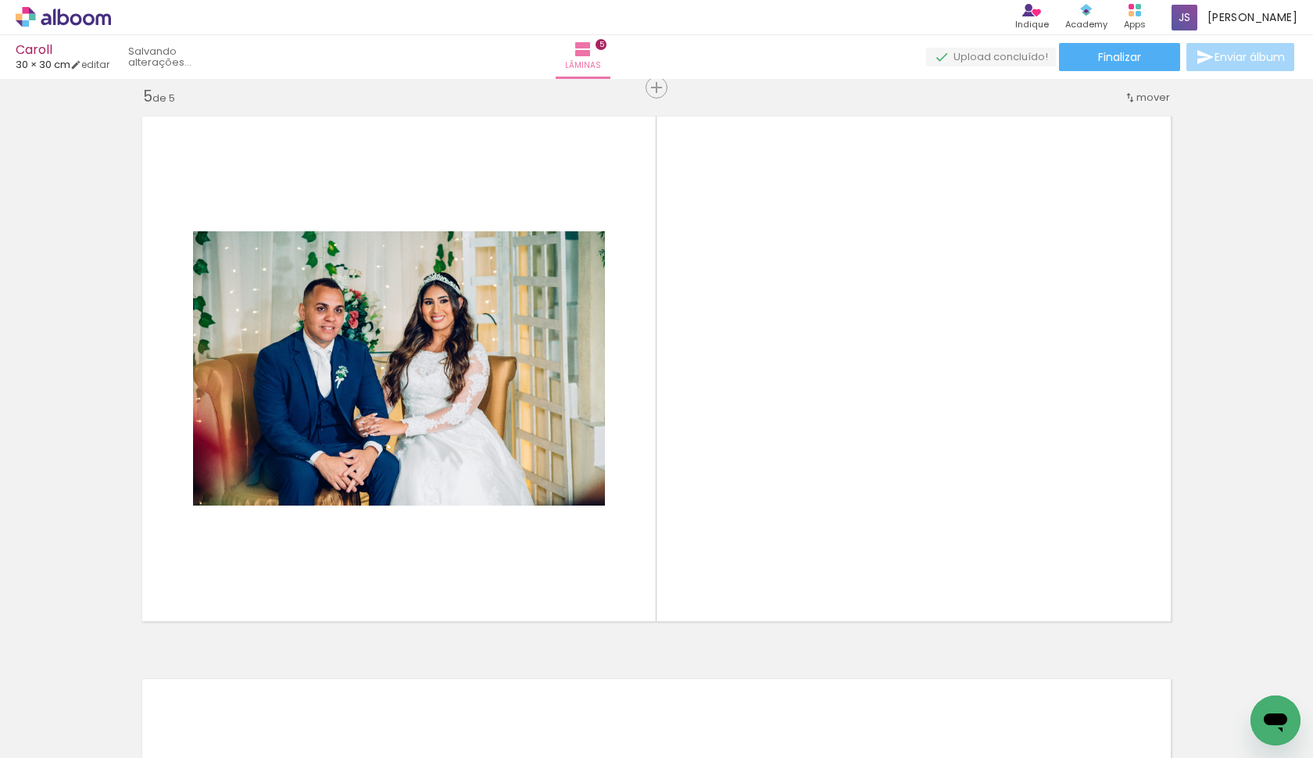
scroll to position [2267, 0]
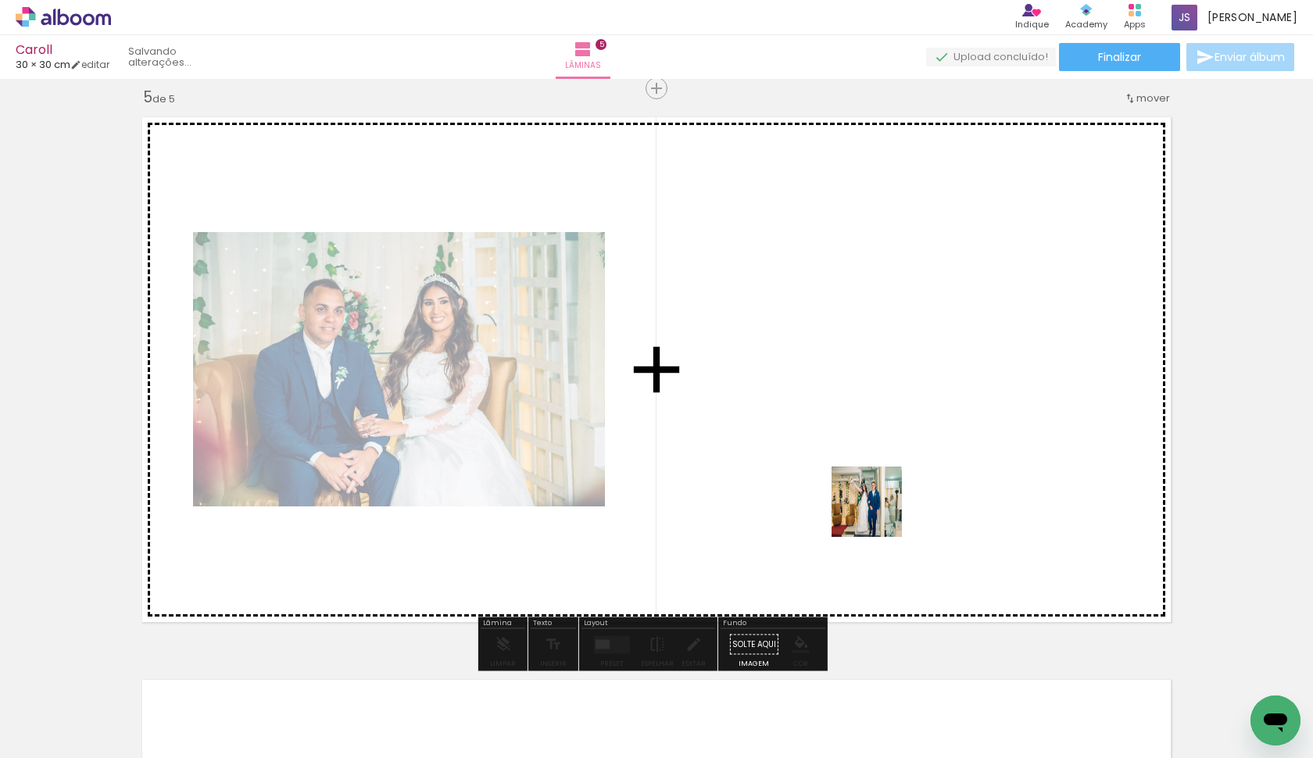
drag, startPoint x: 887, startPoint y: 711, endPoint x: 879, endPoint y: 472, distance: 239.3
click at [879, 472] on quentale-workspace at bounding box center [656, 379] width 1313 height 758
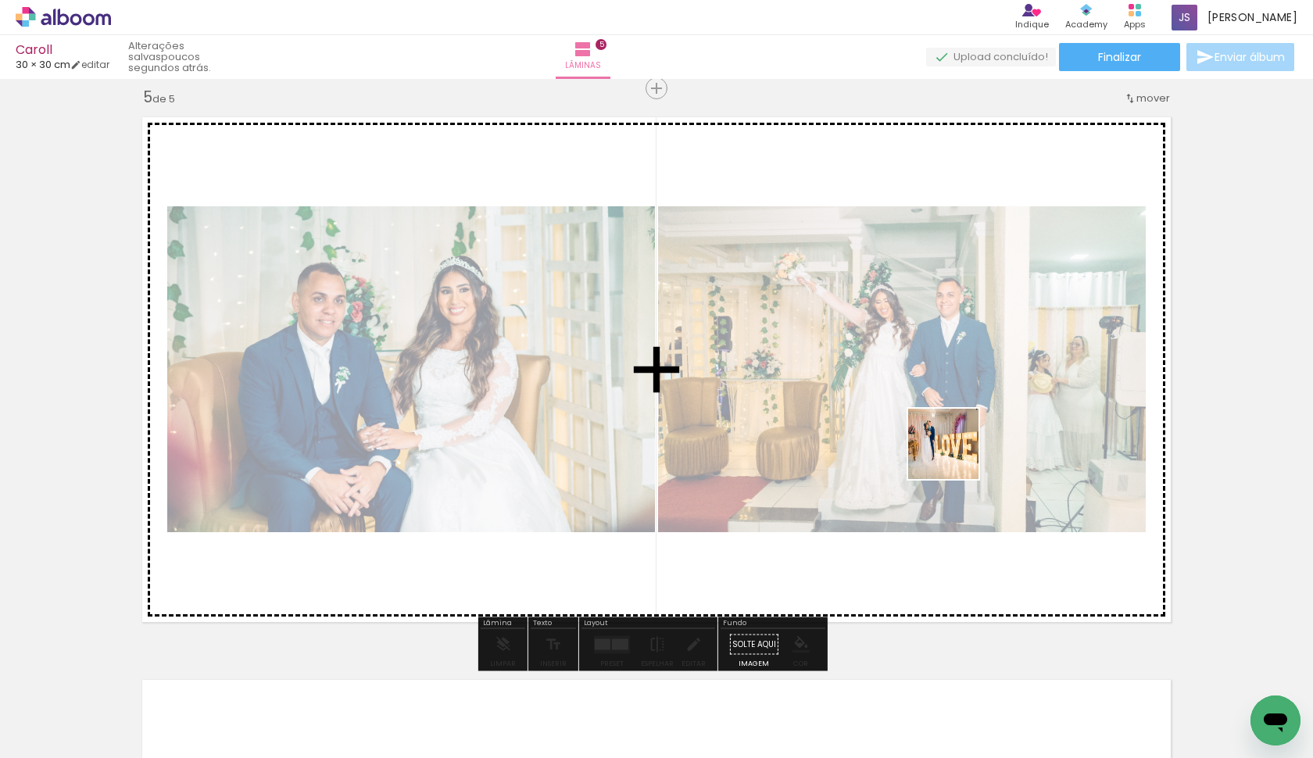
drag, startPoint x: 956, startPoint y: 715, endPoint x: 955, endPoint y: 456, distance: 259.5
click at [955, 456] on quentale-workspace at bounding box center [656, 379] width 1313 height 758
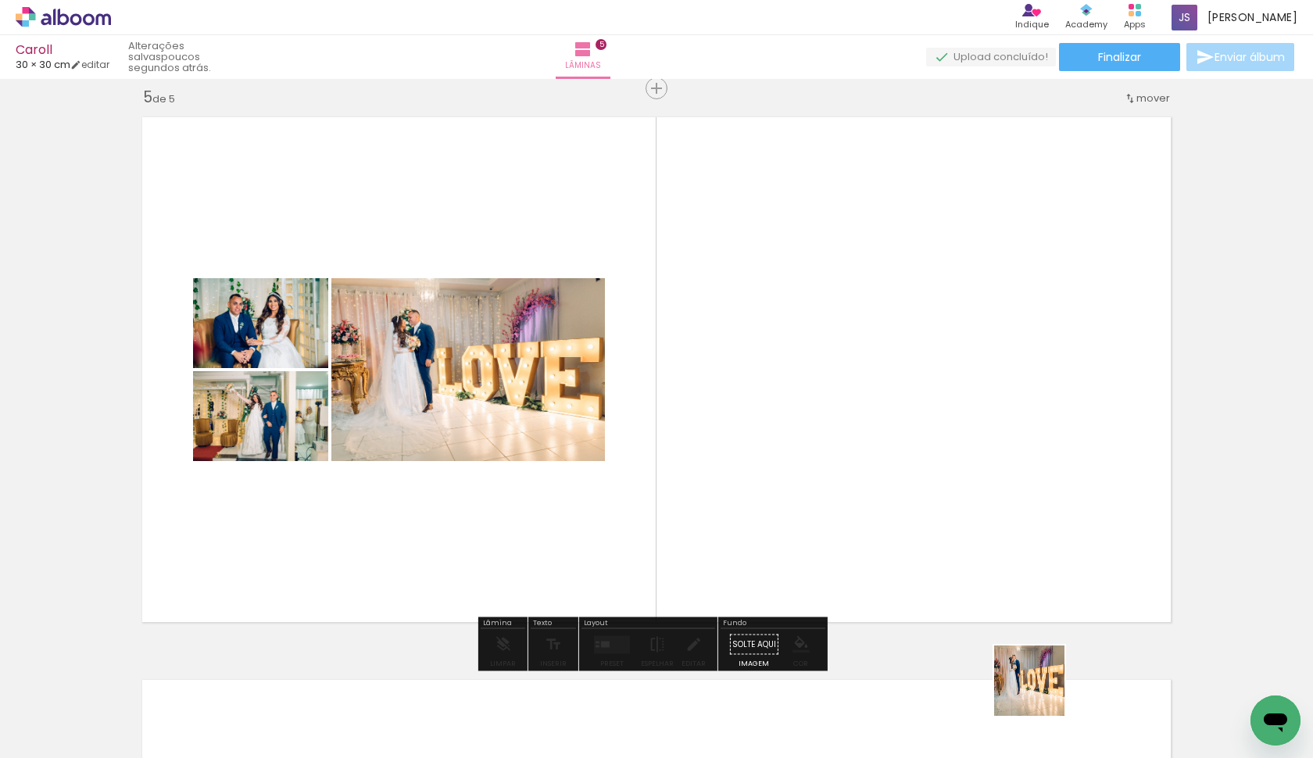
drag, startPoint x: 1041, startPoint y: 693, endPoint x: 951, endPoint y: 387, distance: 318.6
click at [951, 387] on quentale-workspace at bounding box center [656, 379] width 1313 height 758
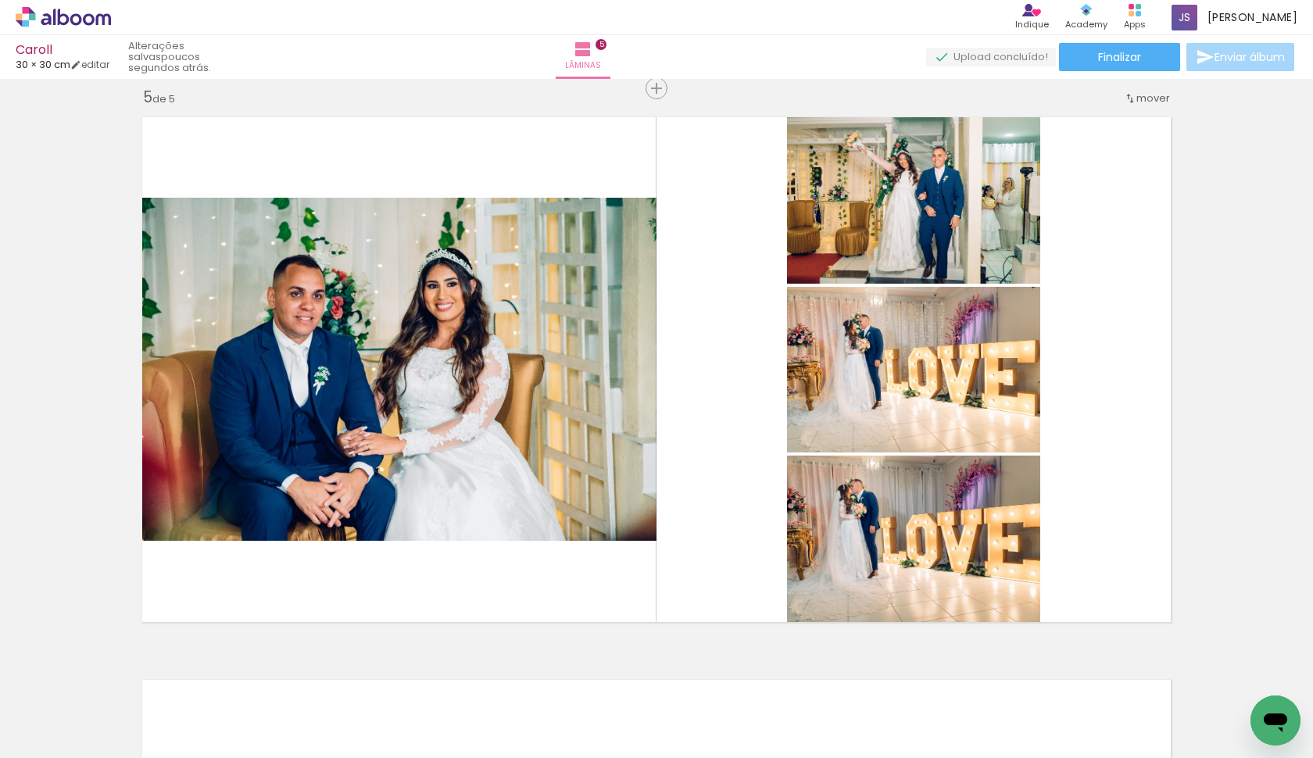
scroll to position [0, 1278]
drag, startPoint x: 599, startPoint y: 755, endPoint x: 854, endPoint y: 741, distance: 254.4
click at [128, 741] on iron-horizontal-list at bounding box center [112, 709] width 31 height 98
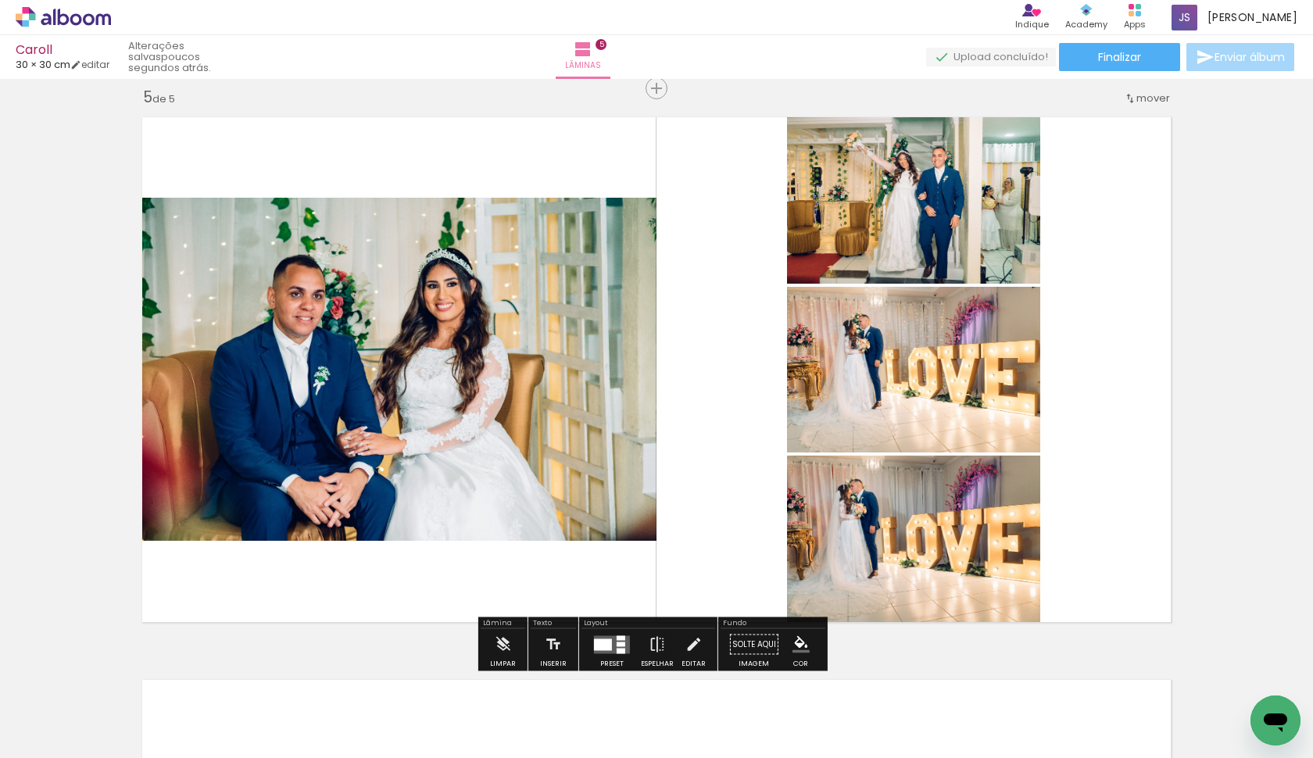
scroll to position [2790, 0]
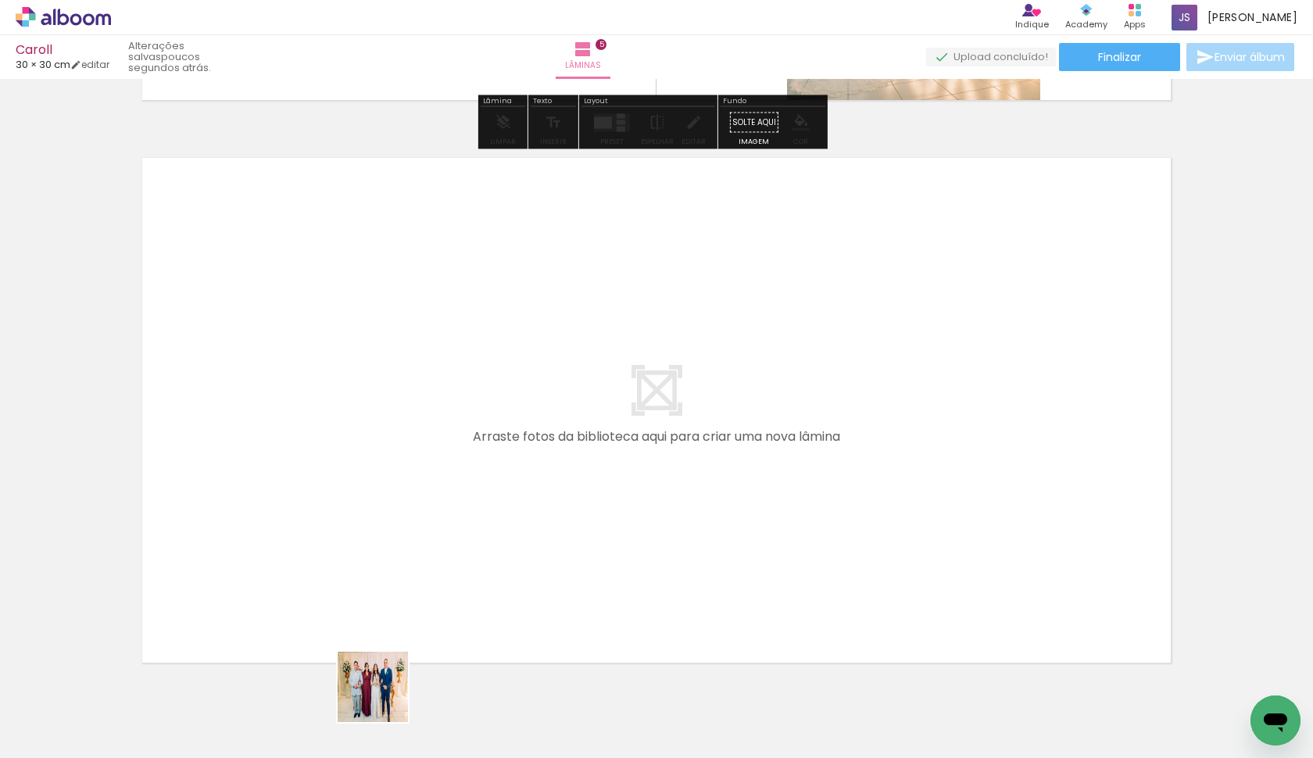
drag, startPoint x: 385, startPoint y: 699, endPoint x: 449, endPoint y: 468, distance: 239.5
click at [449, 468] on quentale-workspace at bounding box center [656, 379] width 1313 height 758
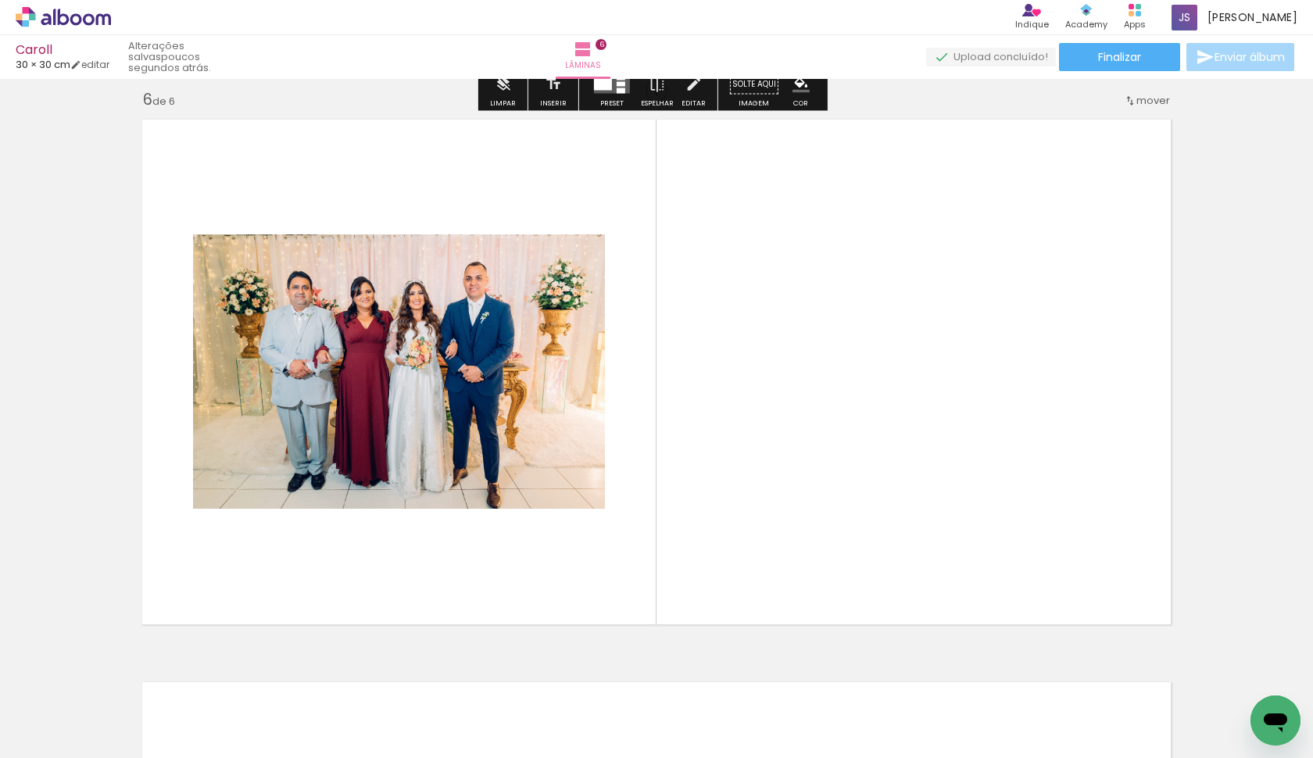
scroll to position [2830, 0]
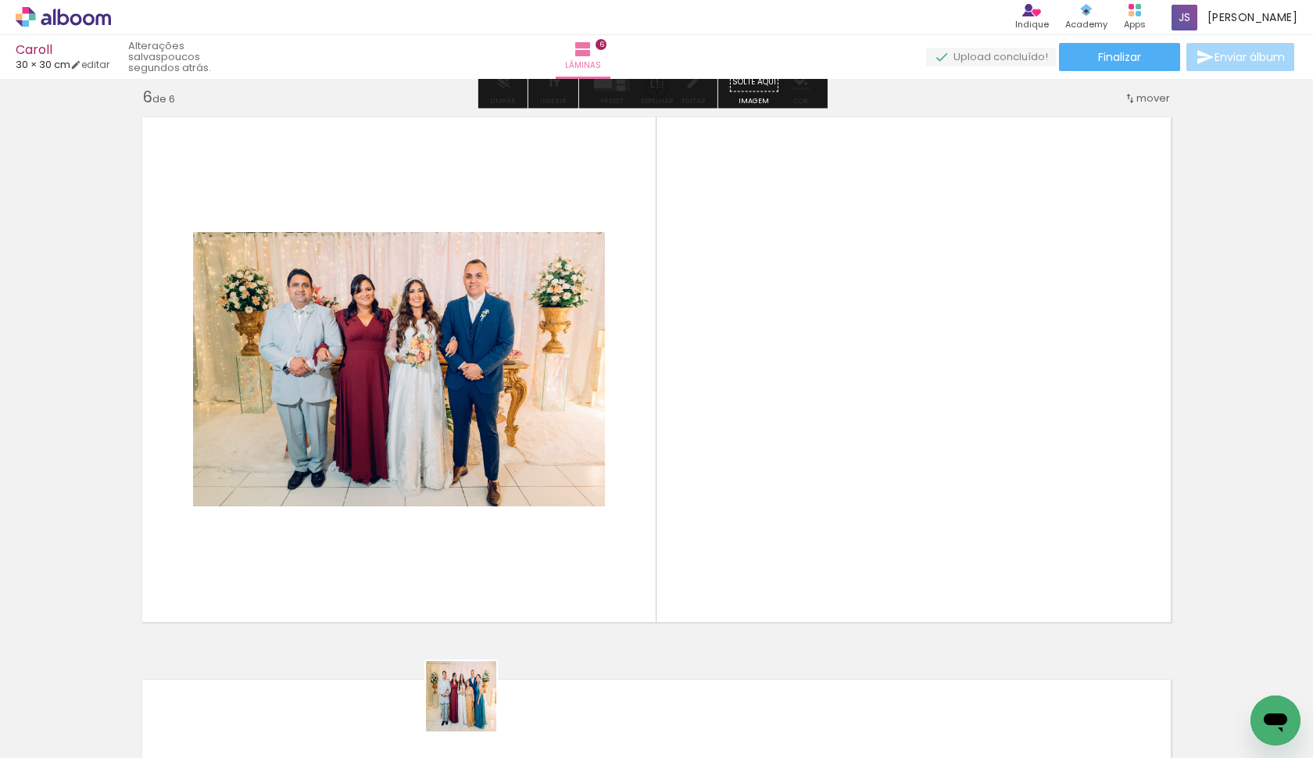
drag, startPoint x: 467, startPoint y: 712, endPoint x: 571, endPoint y: 423, distance: 307.0
click at [571, 423] on quentale-workspace at bounding box center [656, 379] width 1313 height 758
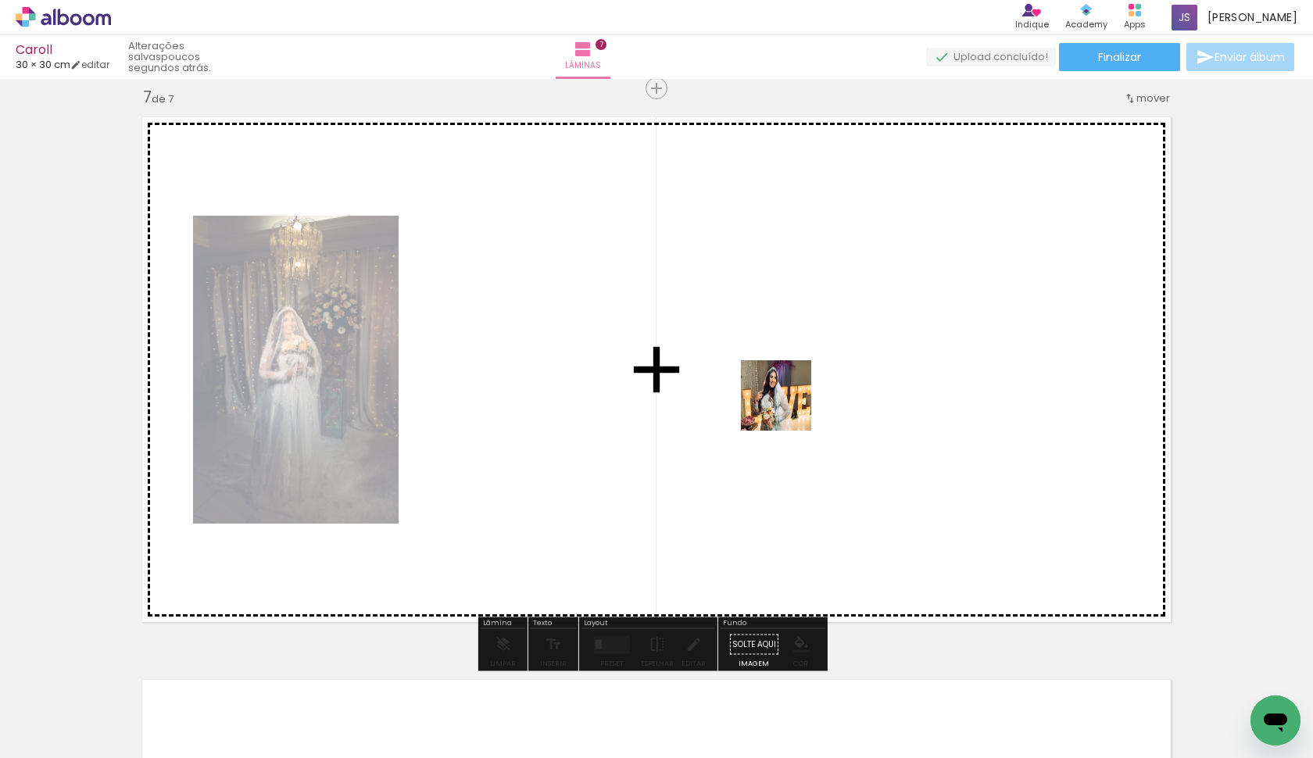
drag, startPoint x: 1122, startPoint y: 711, endPoint x: 686, endPoint y: 371, distance: 552.4
click at [686, 371] on quentale-workspace at bounding box center [656, 379] width 1313 height 758
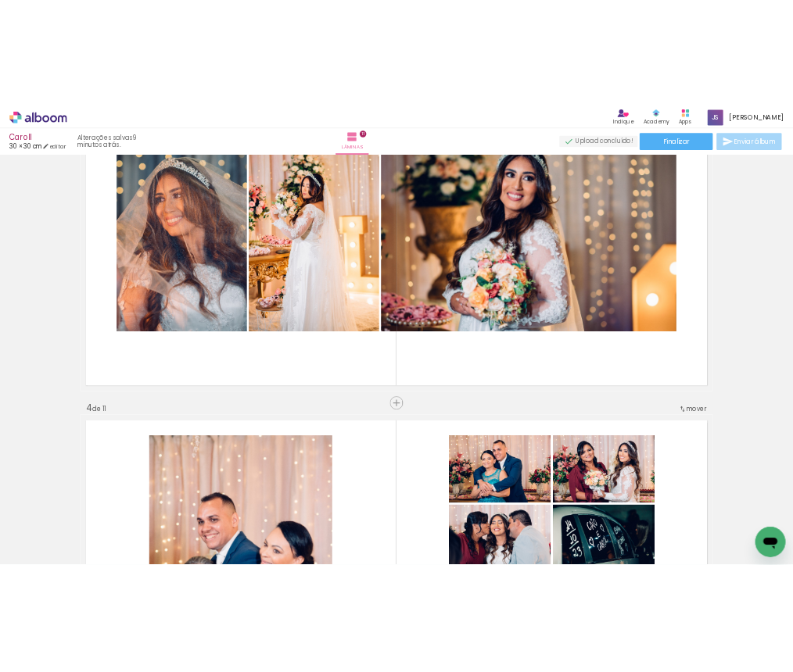
scroll to position [138, 0]
